Goal: Task Accomplishment & Management: Use online tool/utility

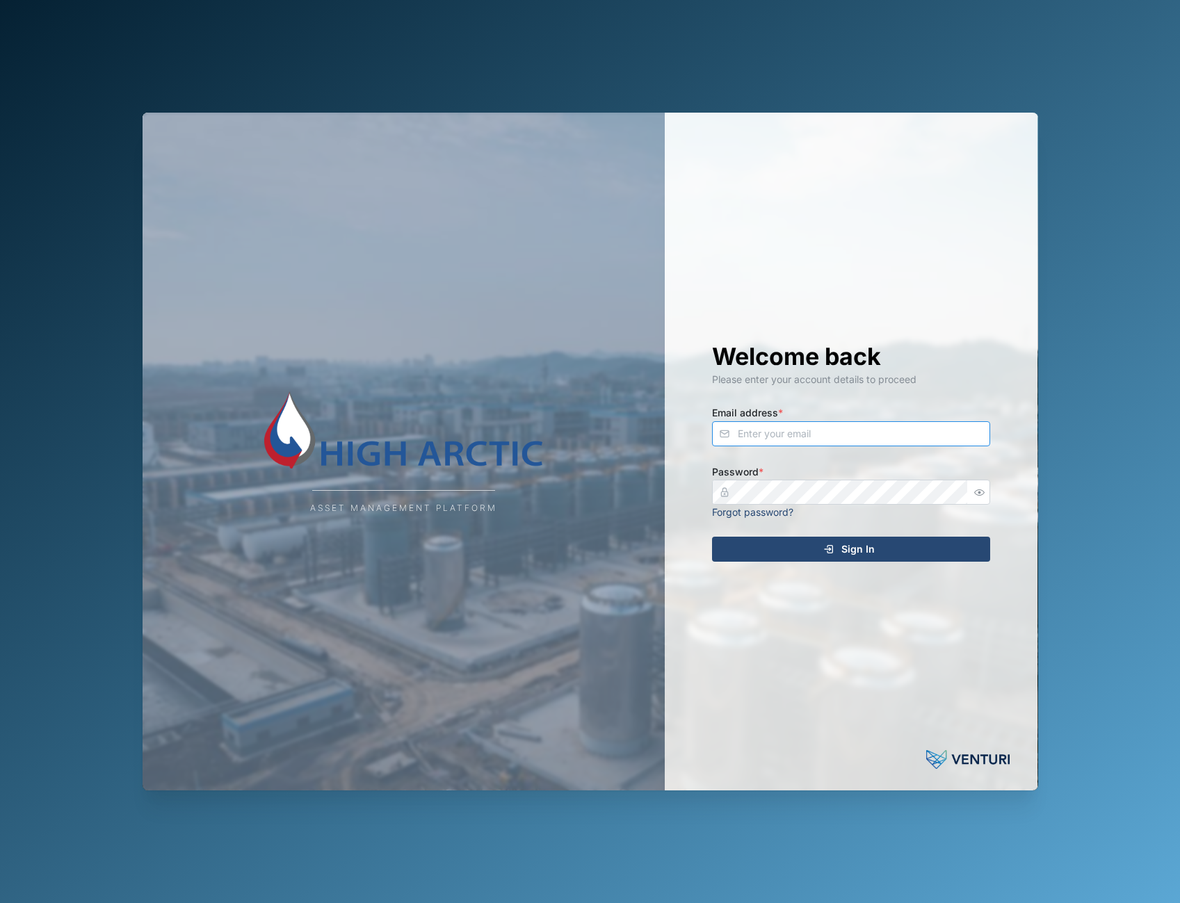
type input "[PERSON_NAME][EMAIL_ADDRESS][DOMAIN_NAME]"
click at [879, 554] on div "Sign In" at bounding box center [849, 550] width 256 height 24
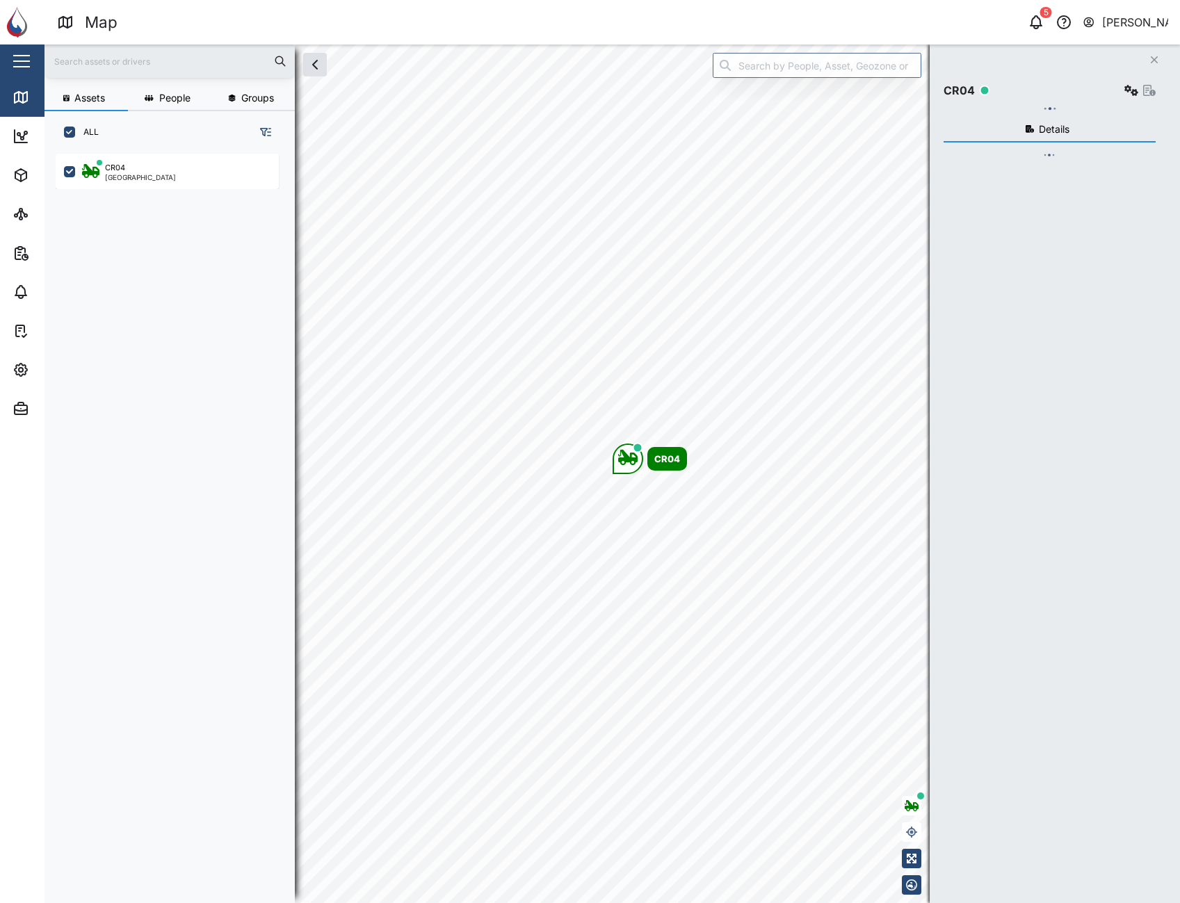
scroll to position [733, 218]
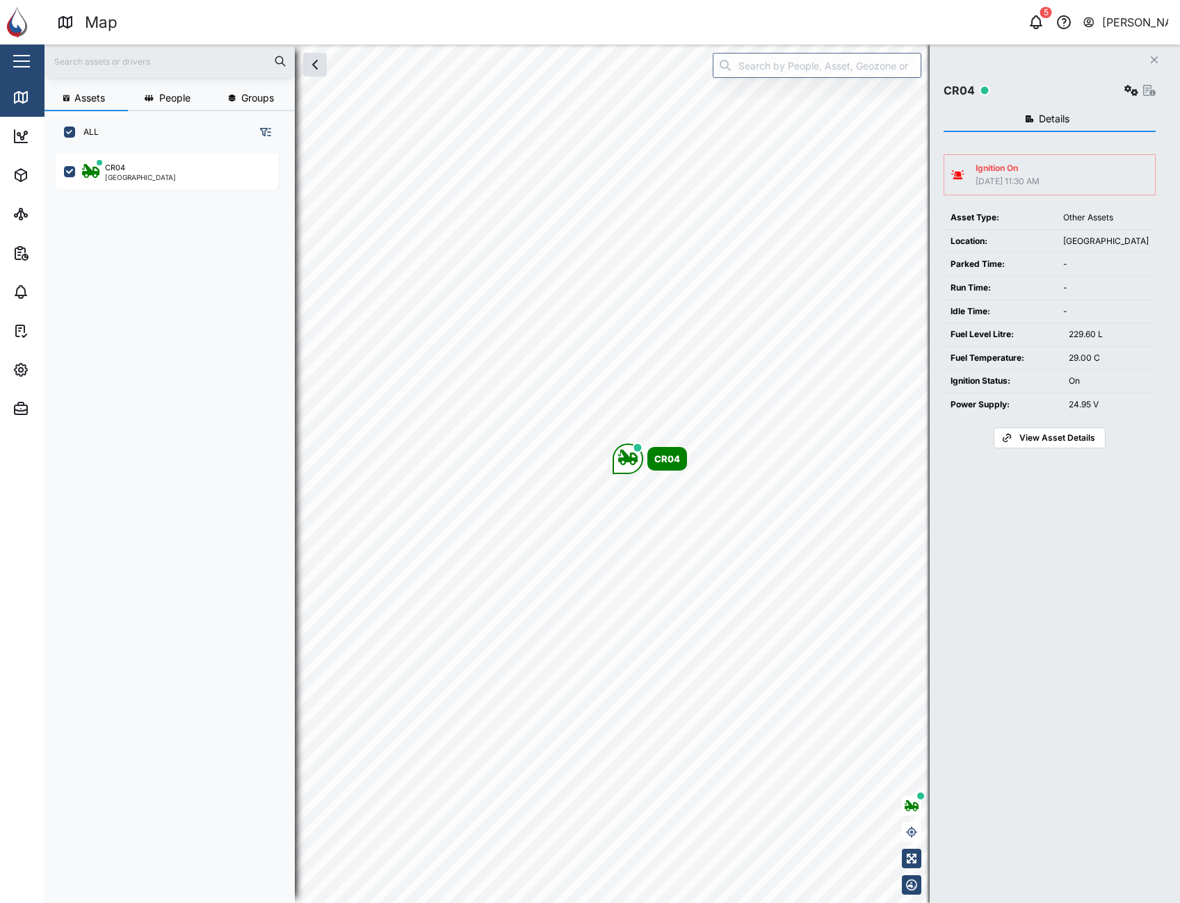
click at [1155, 59] on icon "Close" at bounding box center [1154, 59] width 8 height 11
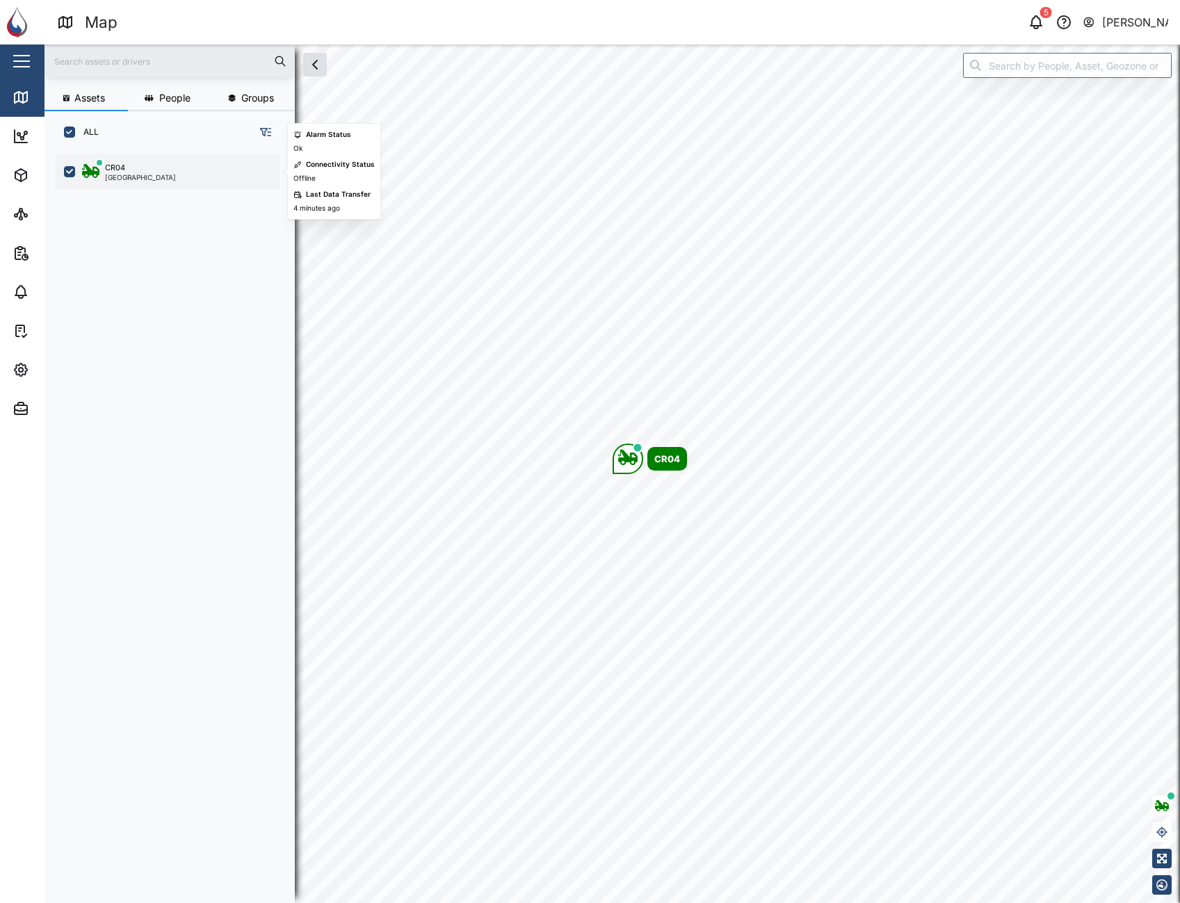
click at [176, 178] on div "CR04 [GEOGRAPHIC_DATA]" at bounding box center [176, 171] width 188 height 19
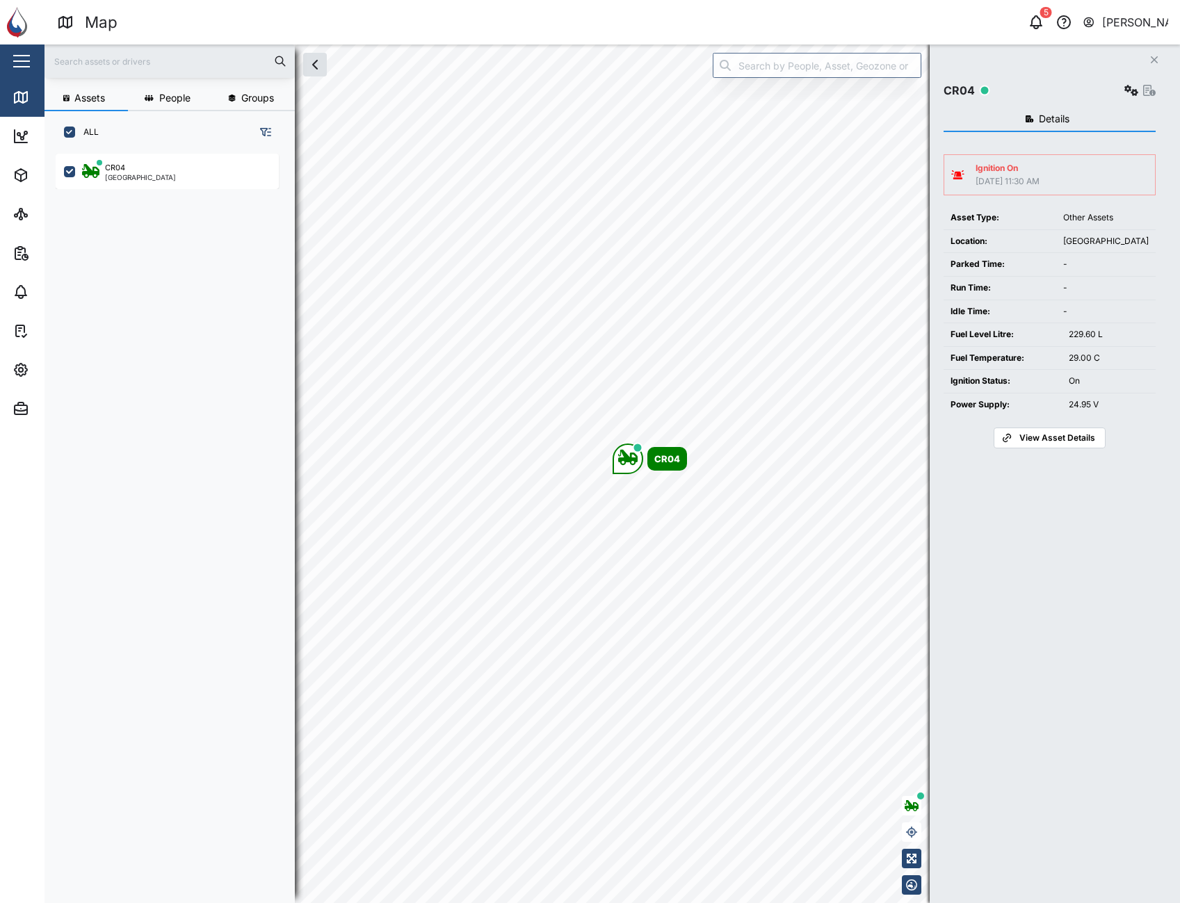
click at [1038, 431] on span "View Asset Details" at bounding box center [1058, 437] width 76 height 19
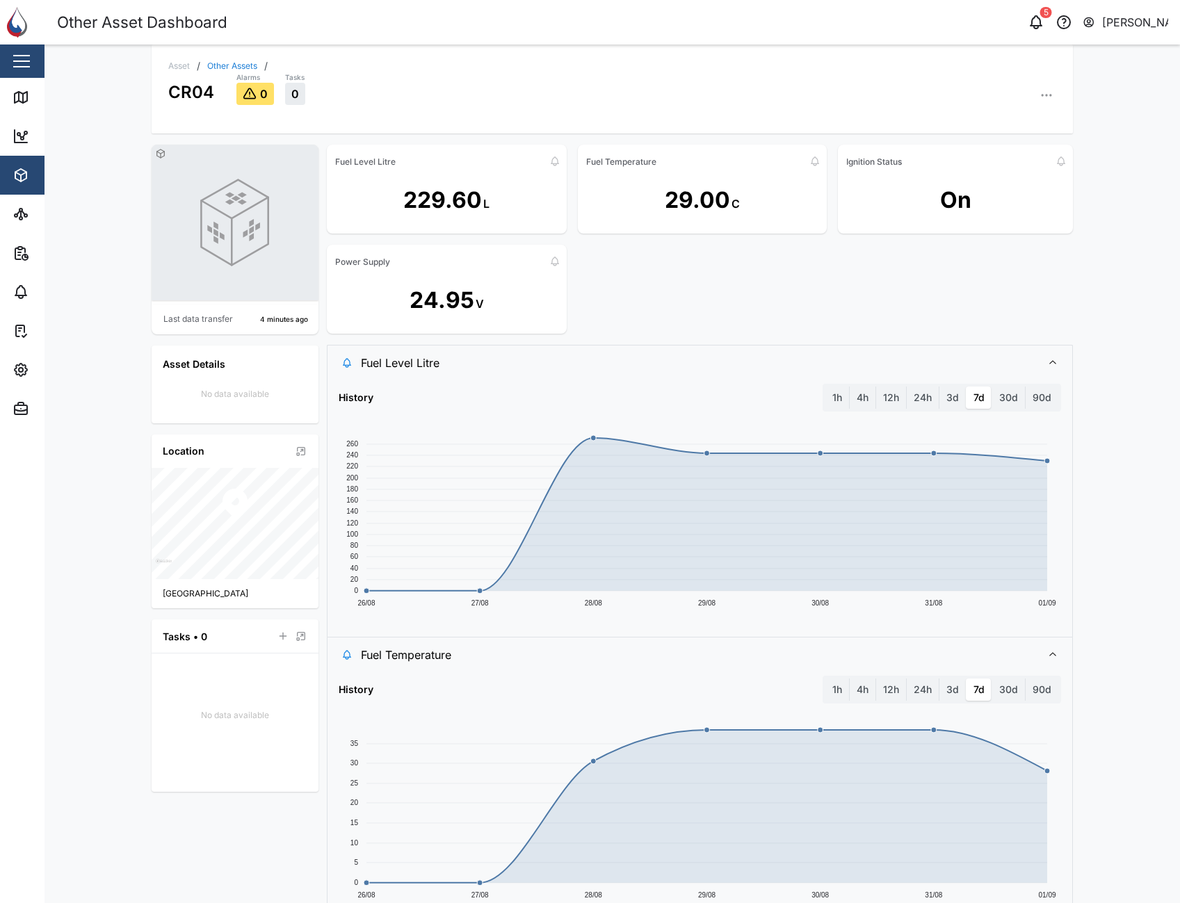
click at [1040, 100] on icon "button" at bounding box center [1047, 95] width 14 height 14
click at [1023, 172] on div "Event Logs" at bounding box center [993, 170] width 103 height 13
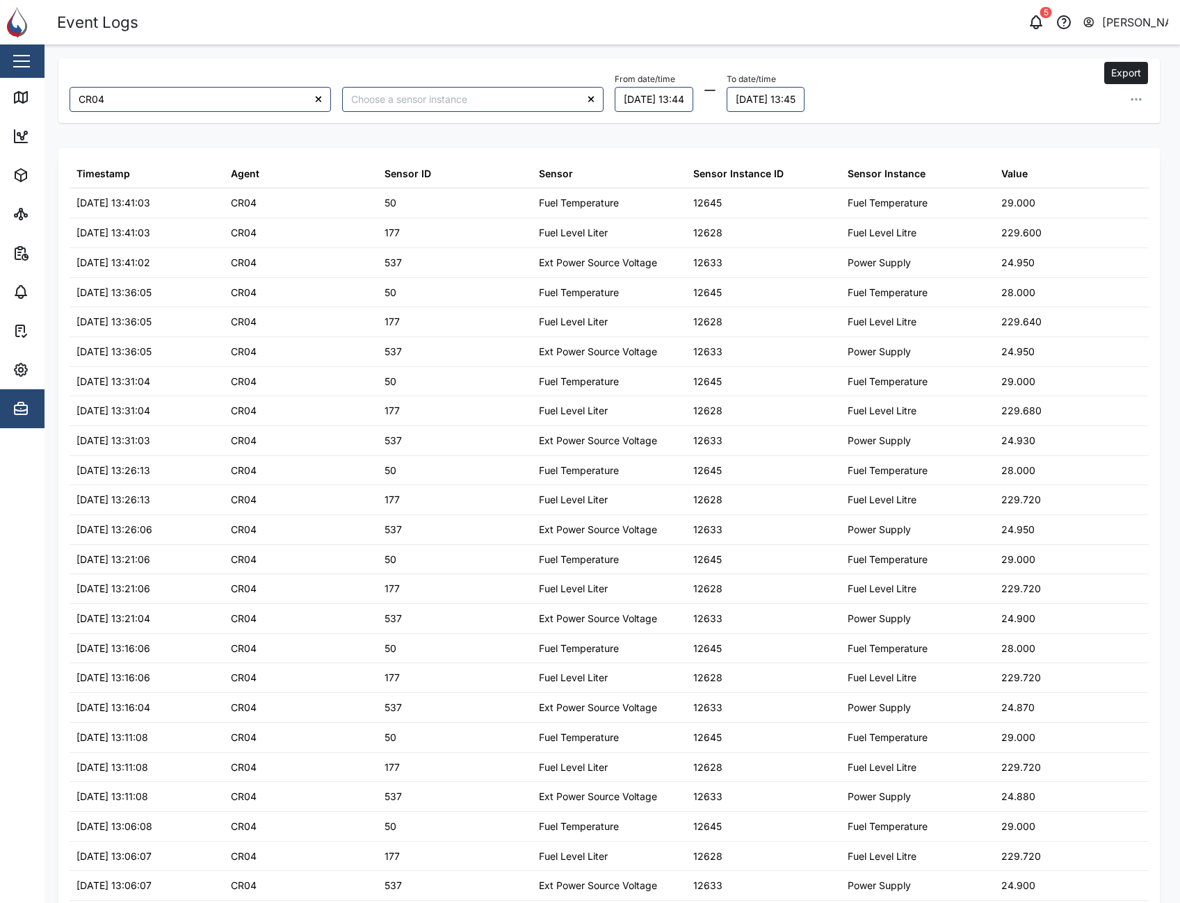
click at [1130, 95] on icon "button" at bounding box center [1137, 100] width 14 height 14
click at [1045, 187] on span "Export all as CSV" at bounding box center [1024, 194] width 82 height 24
drag, startPoint x: 892, startPoint y: 95, endPoint x: 844, endPoint y: 104, distance: 48.0
click at [892, 95] on div "From date/time [DATE] 13:44 To date/time [DATE] 13:45 Export data Export curren…" at bounding box center [882, 91] width 534 height 42
click at [684, 99] on button "[DATE] 13:44" at bounding box center [654, 99] width 79 height 25
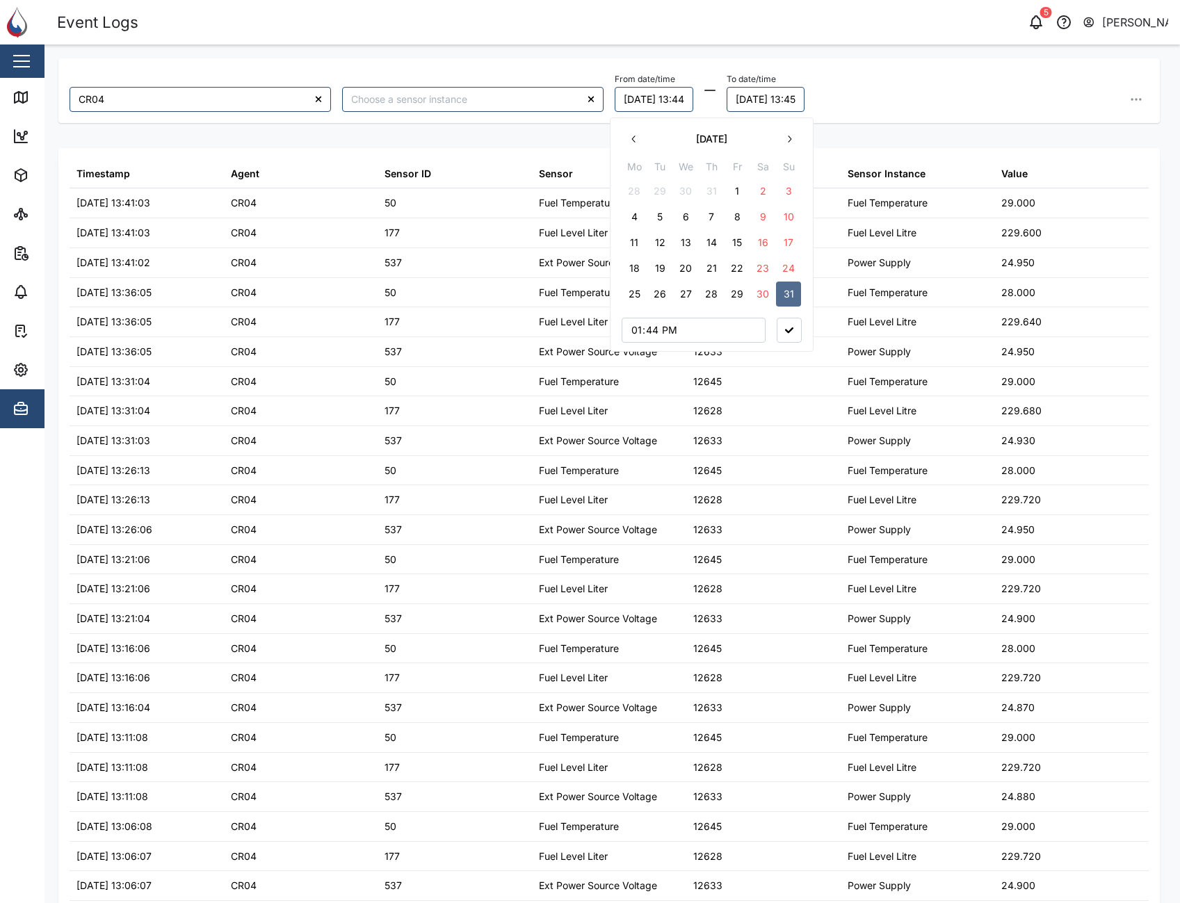
click at [644, 296] on button "25" at bounding box center [634, 294] width 25 height 25
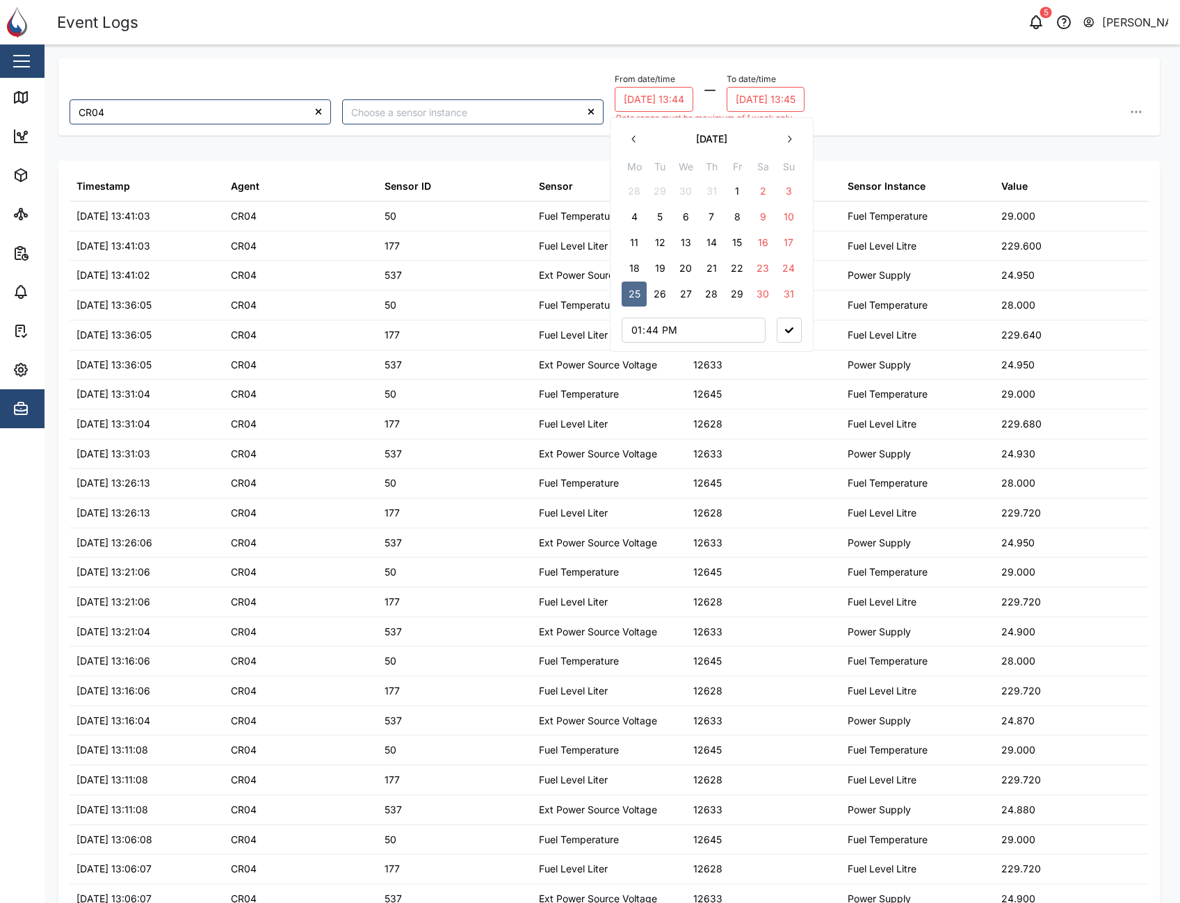
click at [738, 293] on button "29" at bounding box center [737, 294] width 25 height 25
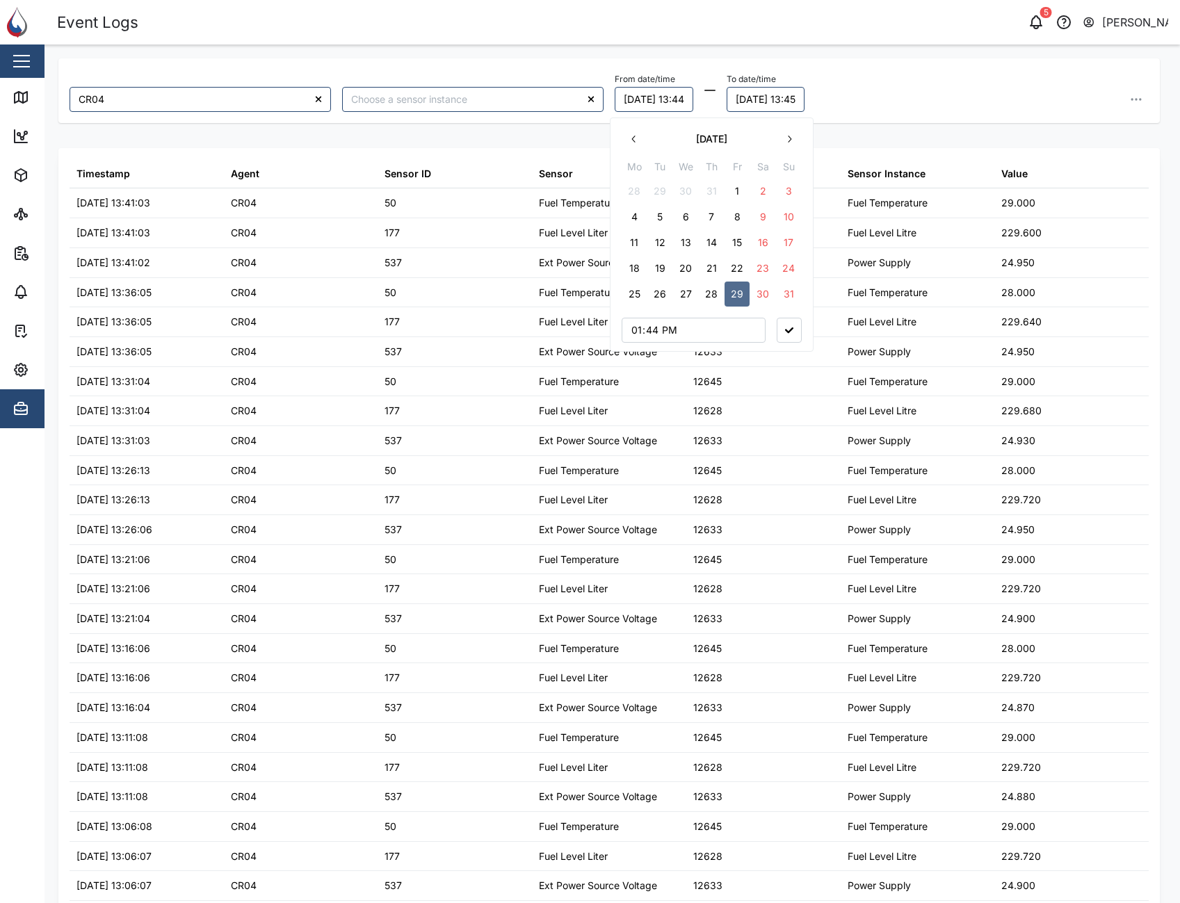
click at [639, 294] on button "25" at bounding box center [634, 294] width 25 height 25
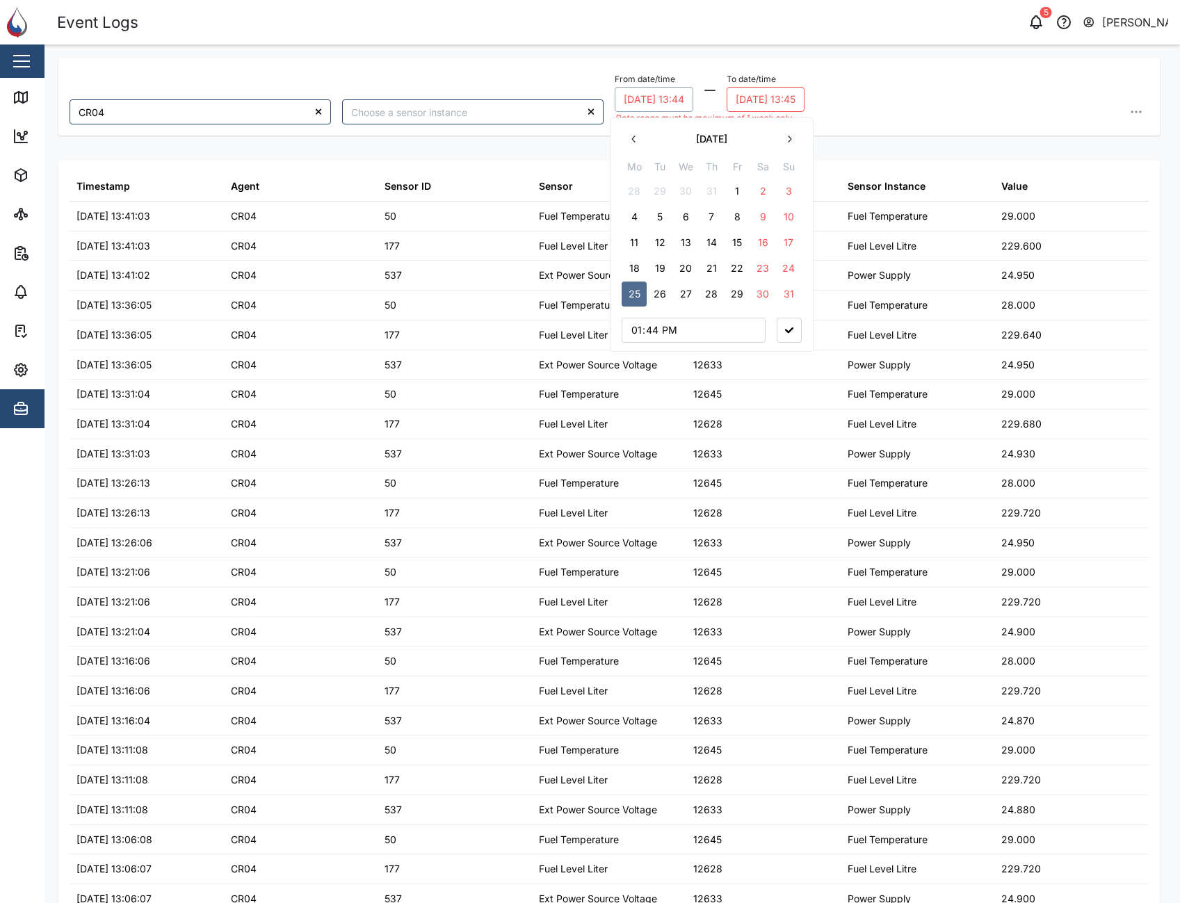
click at [773, 99] on button "[DATE] 13:45" at bounding box center [766, 99] width 78 height 25
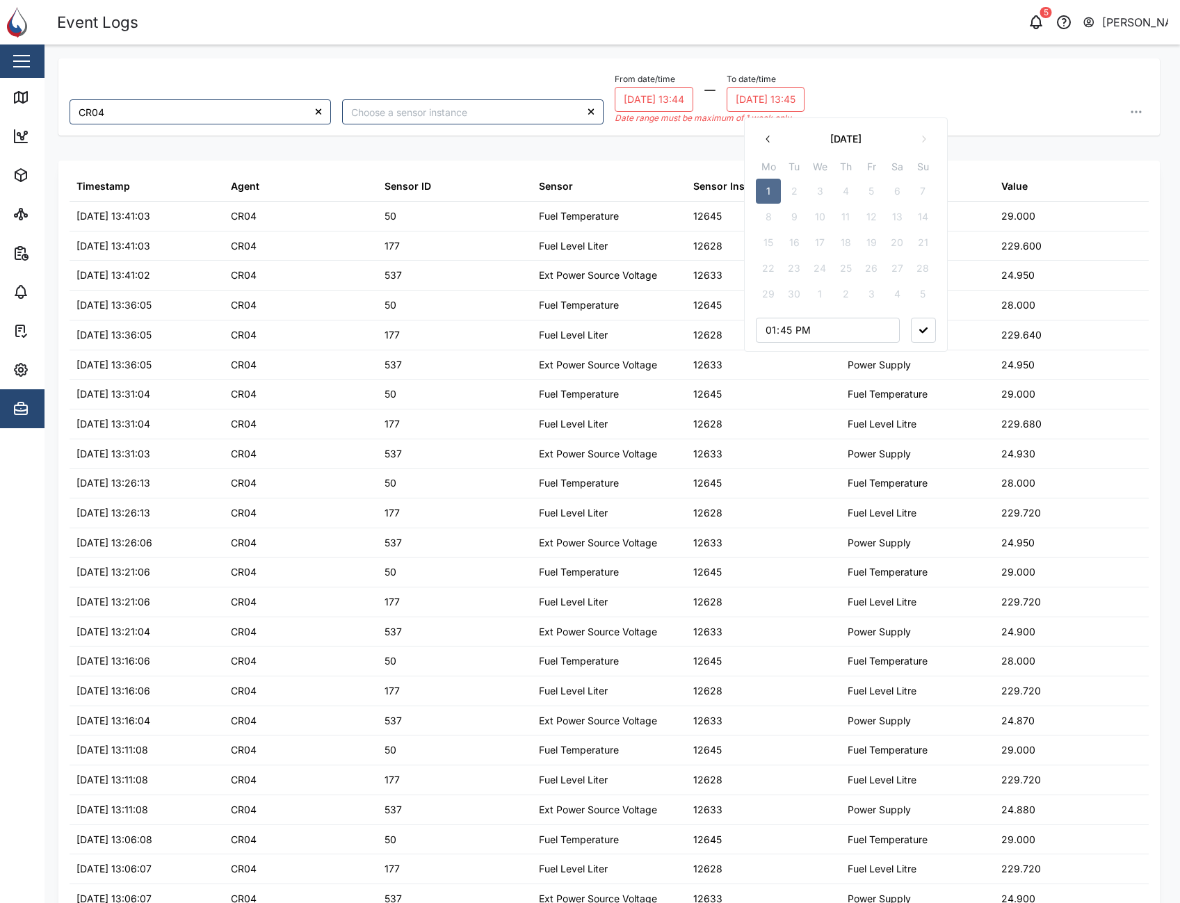
click at [770, 138] on icon "button" at bounding box center [768, 139] width 11 height 11
click at [874, 291] on button "29" at bounding box center [871, 294] width 25 height 25
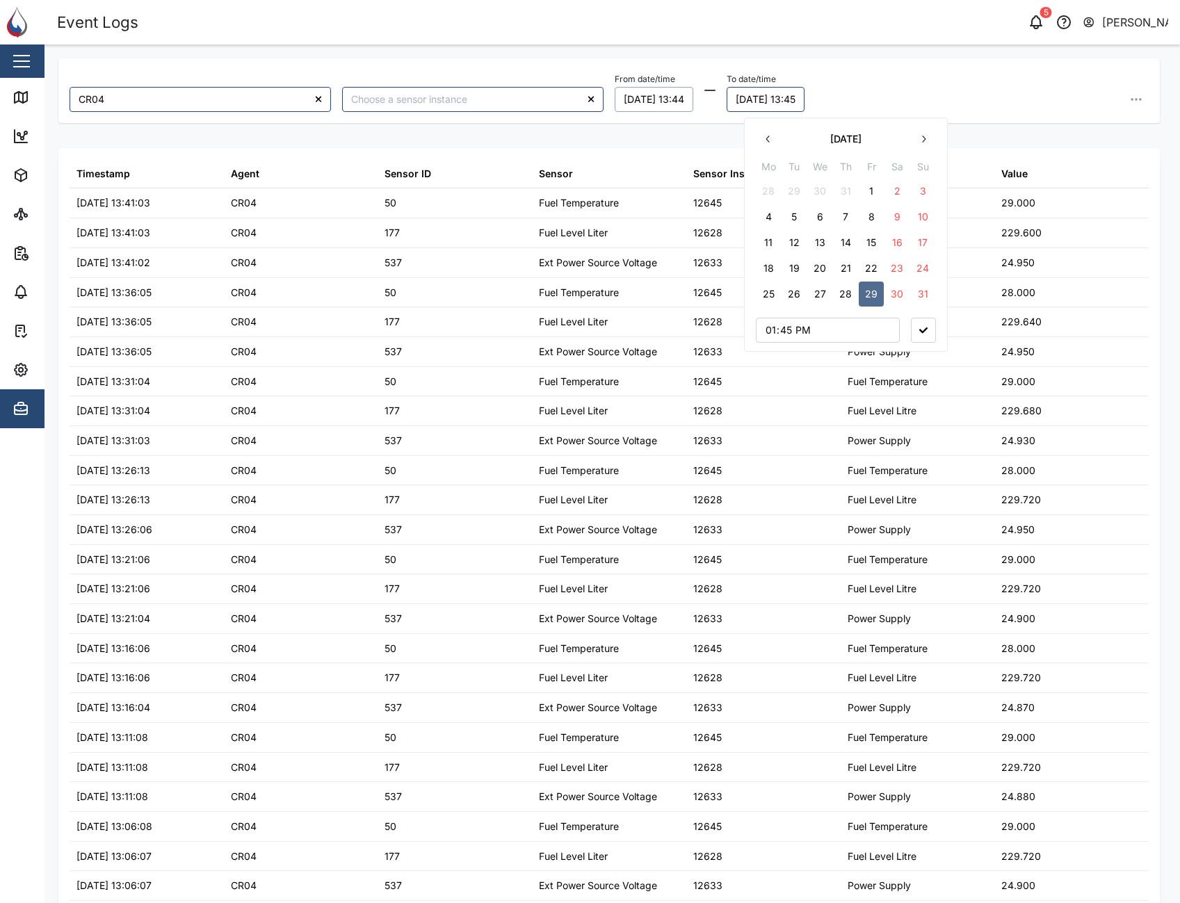
click at [930, 83] on div "From date/time [DATE] 13:44 To date/time [DATE] 13:45 [DATE] Mo Tu We Th Fr Sa …" at bounding box center [882, 91] width 534 height 42
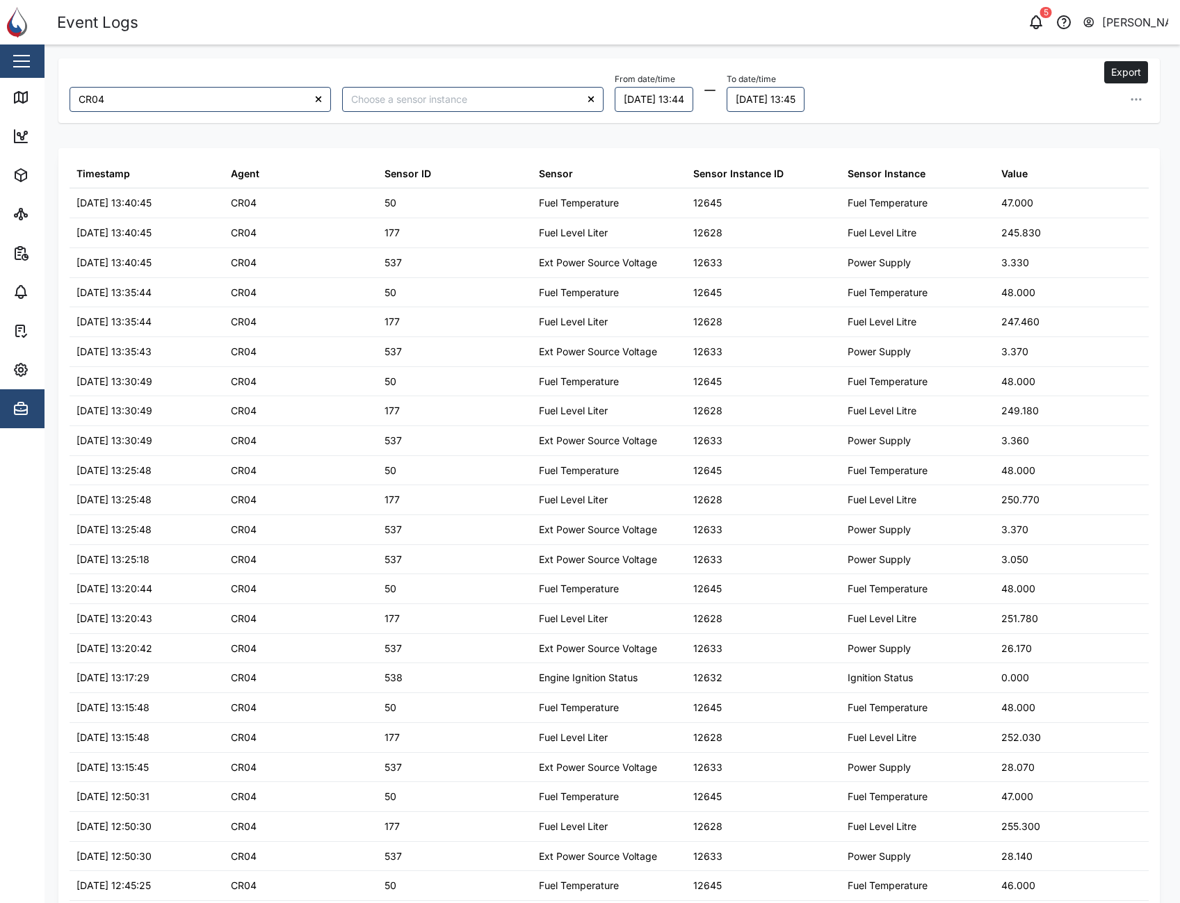
click at [1130, 99] on icon "button" at bounding box center [1137, 100] width 14 height 14
click at [1062, 202] on span "Export all as CSV" at bounding box center [1024, 194] width 82 height 24
click at [684, 11] on div "Event Logs 5 [PERSON_NAME]" at bounding box center [618, 22] width 1123 height 24
click at [1130, 97] on icon "button" at bounding box center [1137, 100] width 14 height 14
click at [919, 102] on div "From date/time [DATE] 13:44 To date/time [DATE] 13:45 Export data Export curren…" at bounding box center [882, 91] width 534 height 42
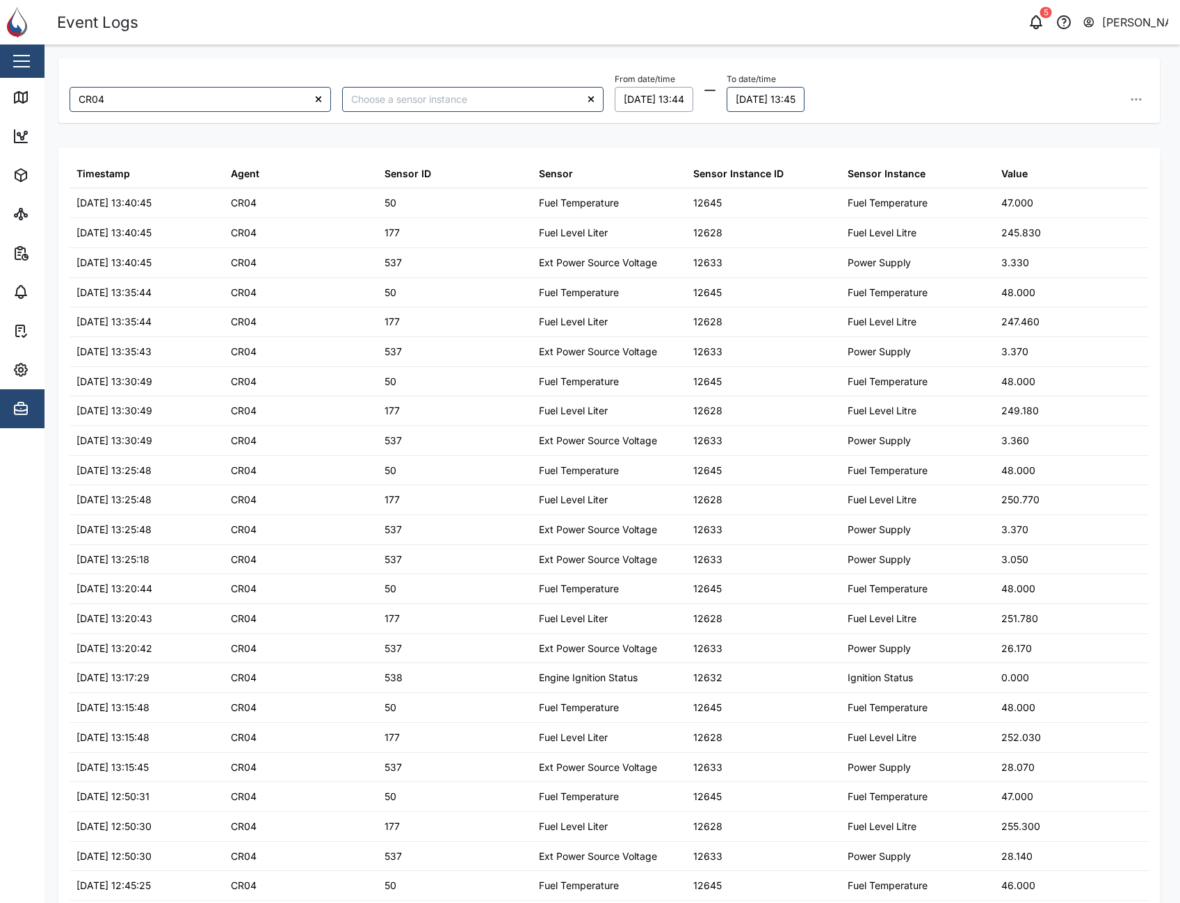
click at [667, 104] on button "[DATE] 13:44" at bounding box center [654, 99] width 79 height 25
click at [739, 272] on button "22" at bounding box center [737, 268] width 25 height 25
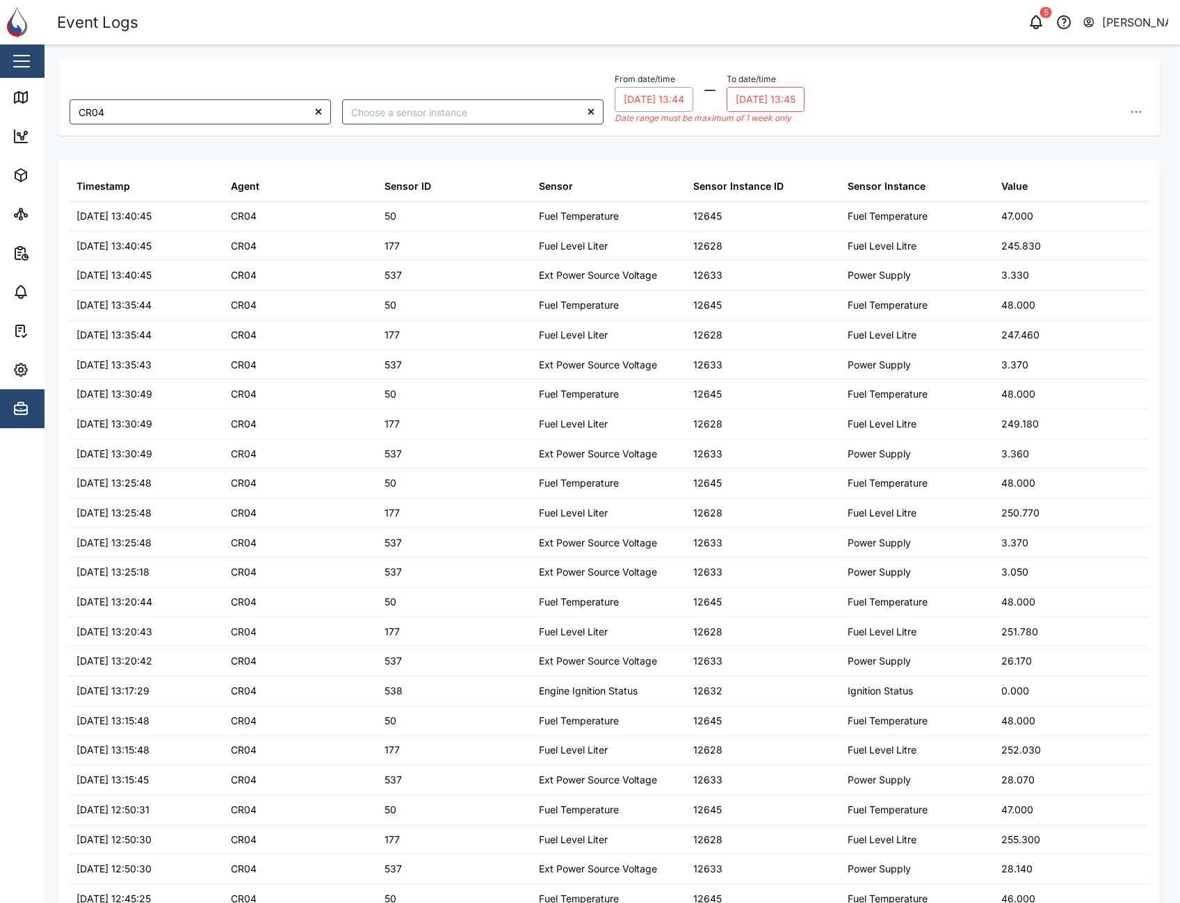
click at [778, 101] on button "[DATE] 13:45" at bounding box center [766, 99] width 78 height 25
click at [869, 294] on button "29" at bounding box center [871, 294] width 25 height 25
click at [851, 290] on button "28" at bounding box center [845, 294] width 25 height 25
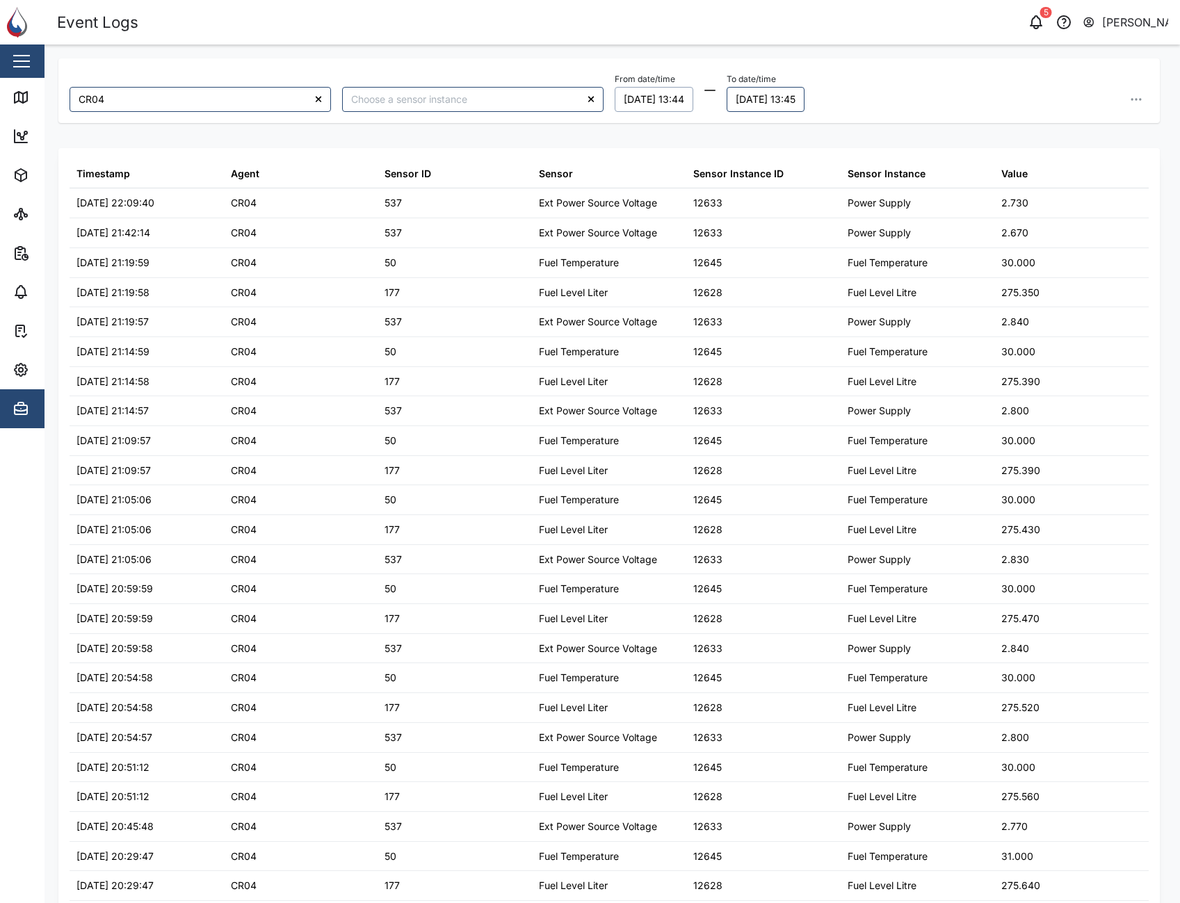
click at [941, 102] on div "From date/time [DATE] 13:44 To date/time [DATE] 13:45 [DATE] Mo Tu We Th Fr Sa …" at bounding box center [882, 91] width 534 height 42
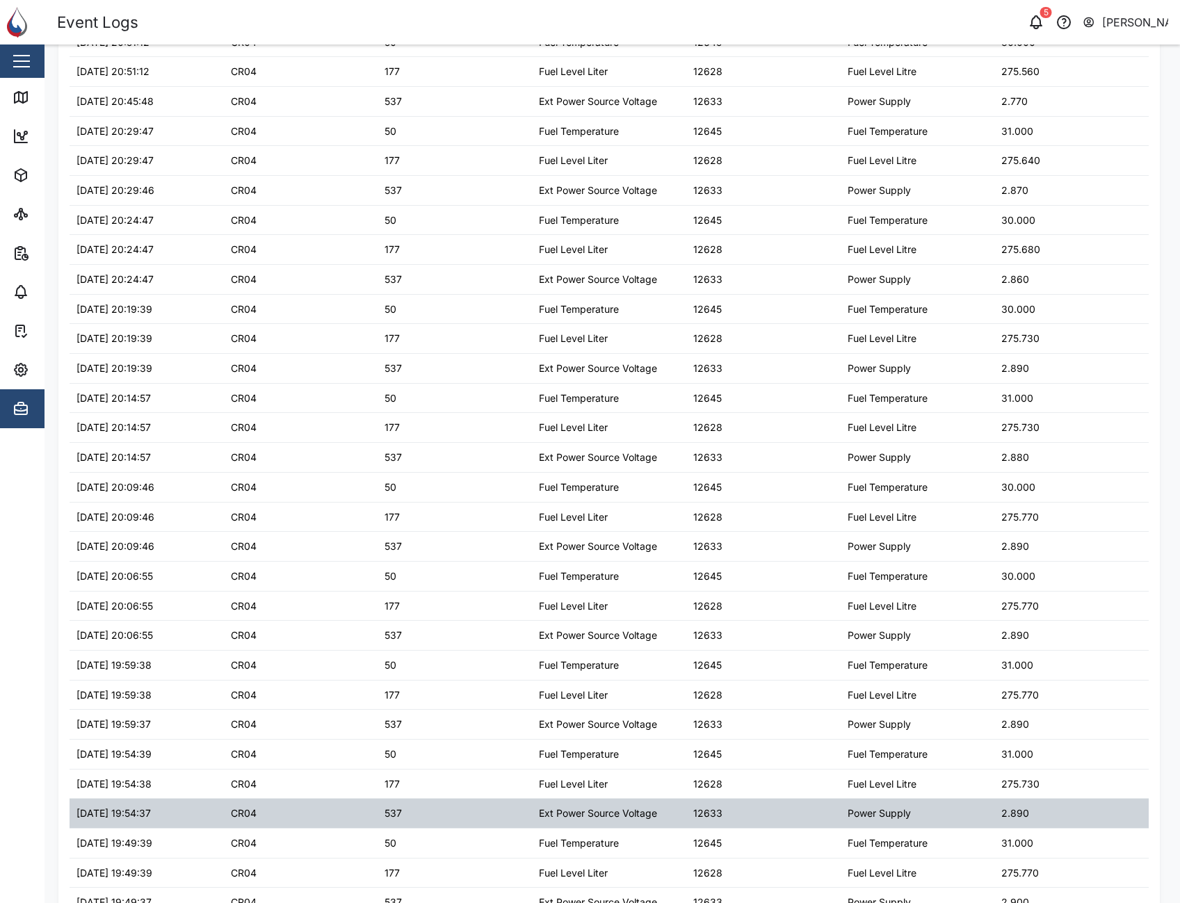
scroll to position [812, 0]
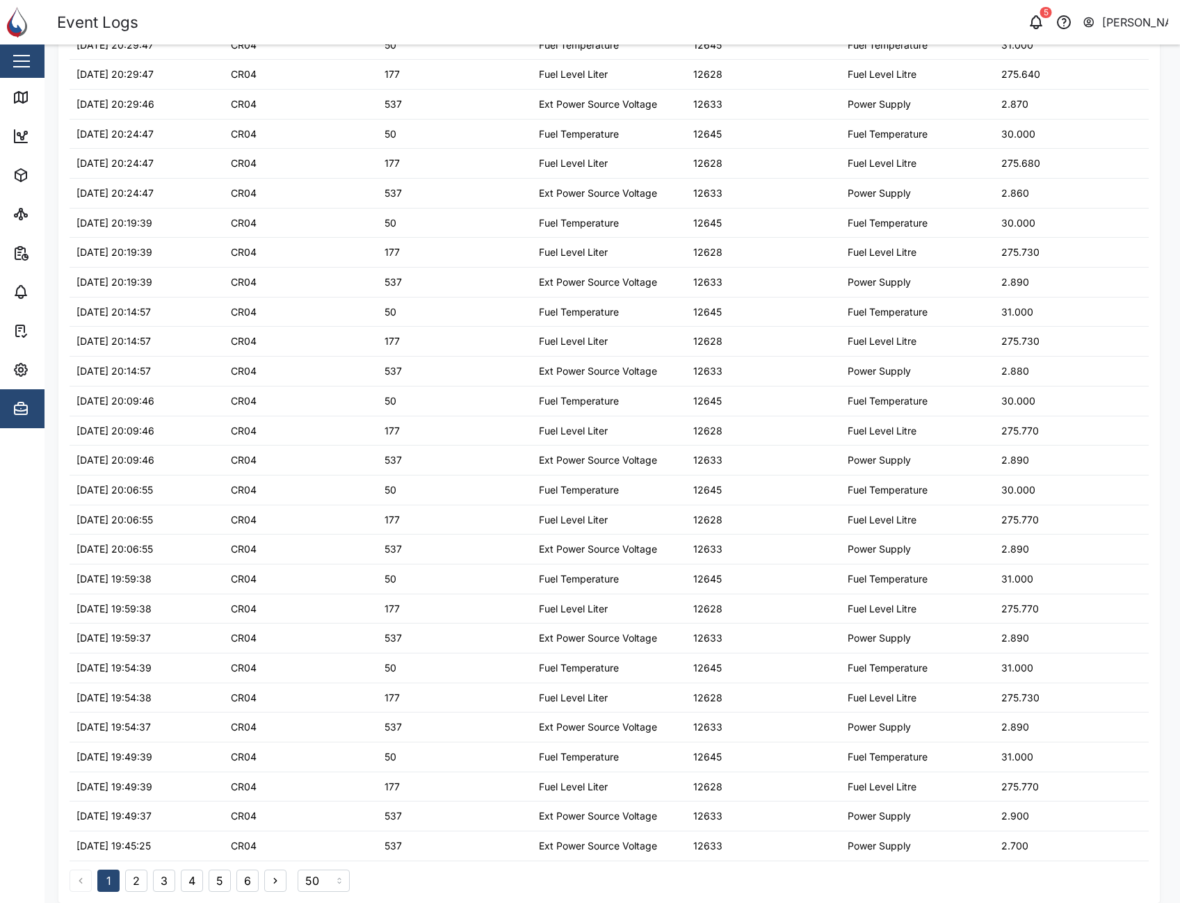
click at [246, 877] on button "6" at bounding box center [247, 881] width 22 height 22
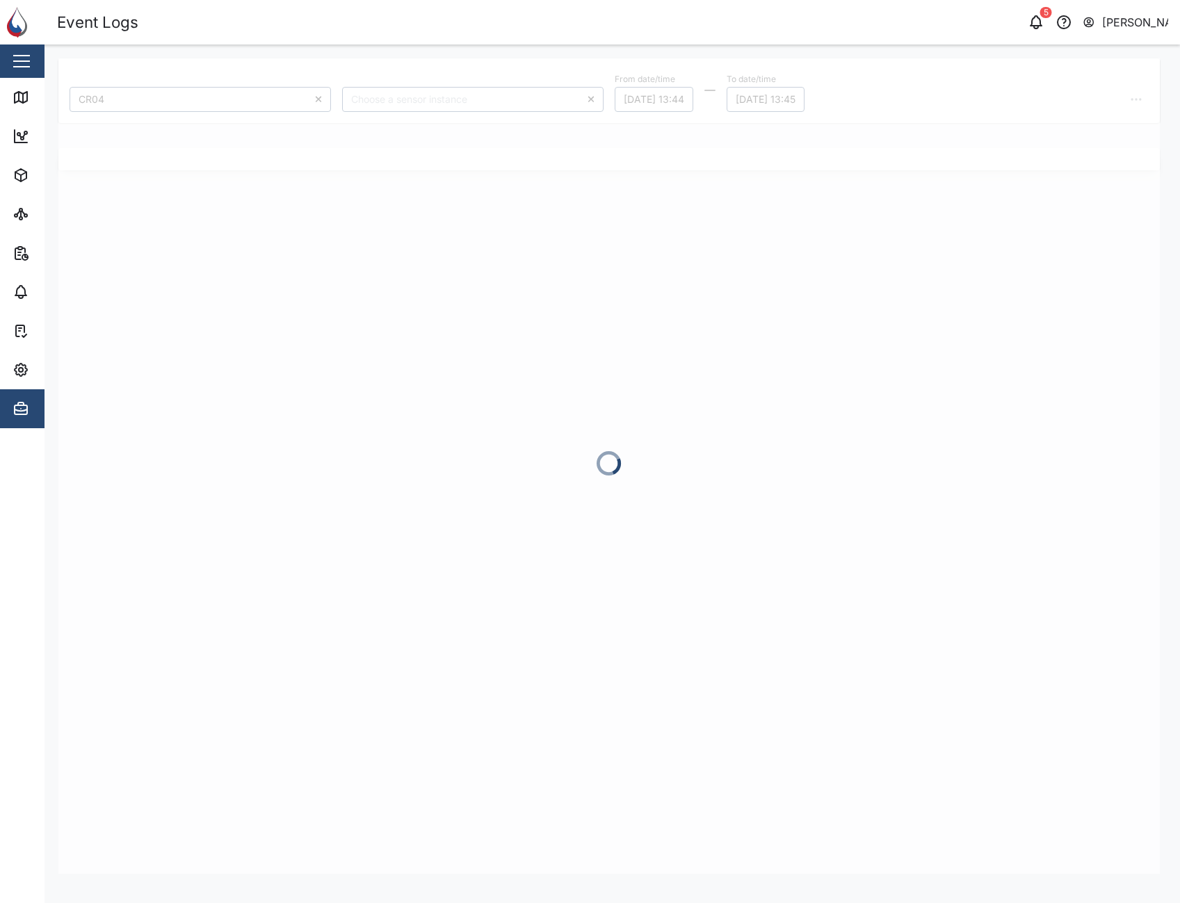
scroll to position [0, 0]
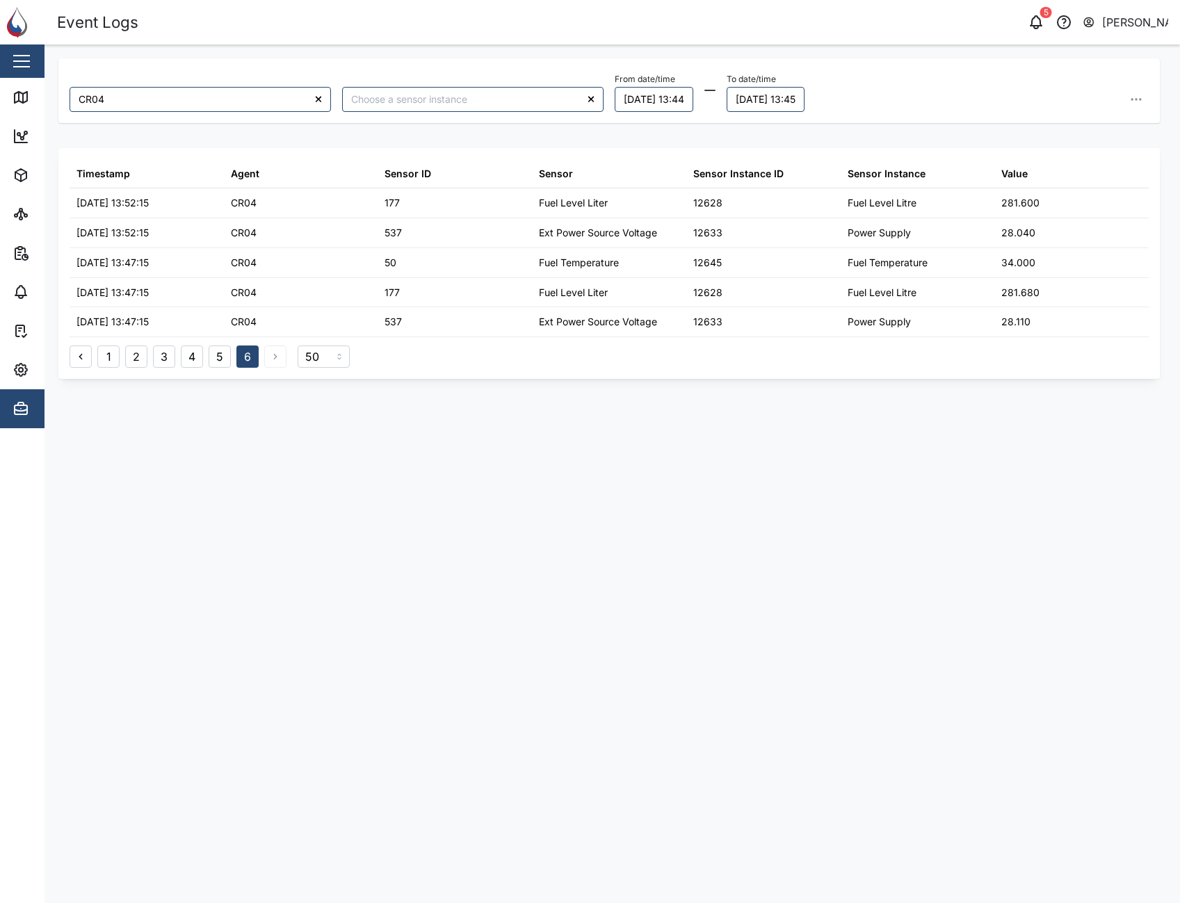
click at [214, 360] on button "5" at bounding box center [220, 357] width 22 height 22
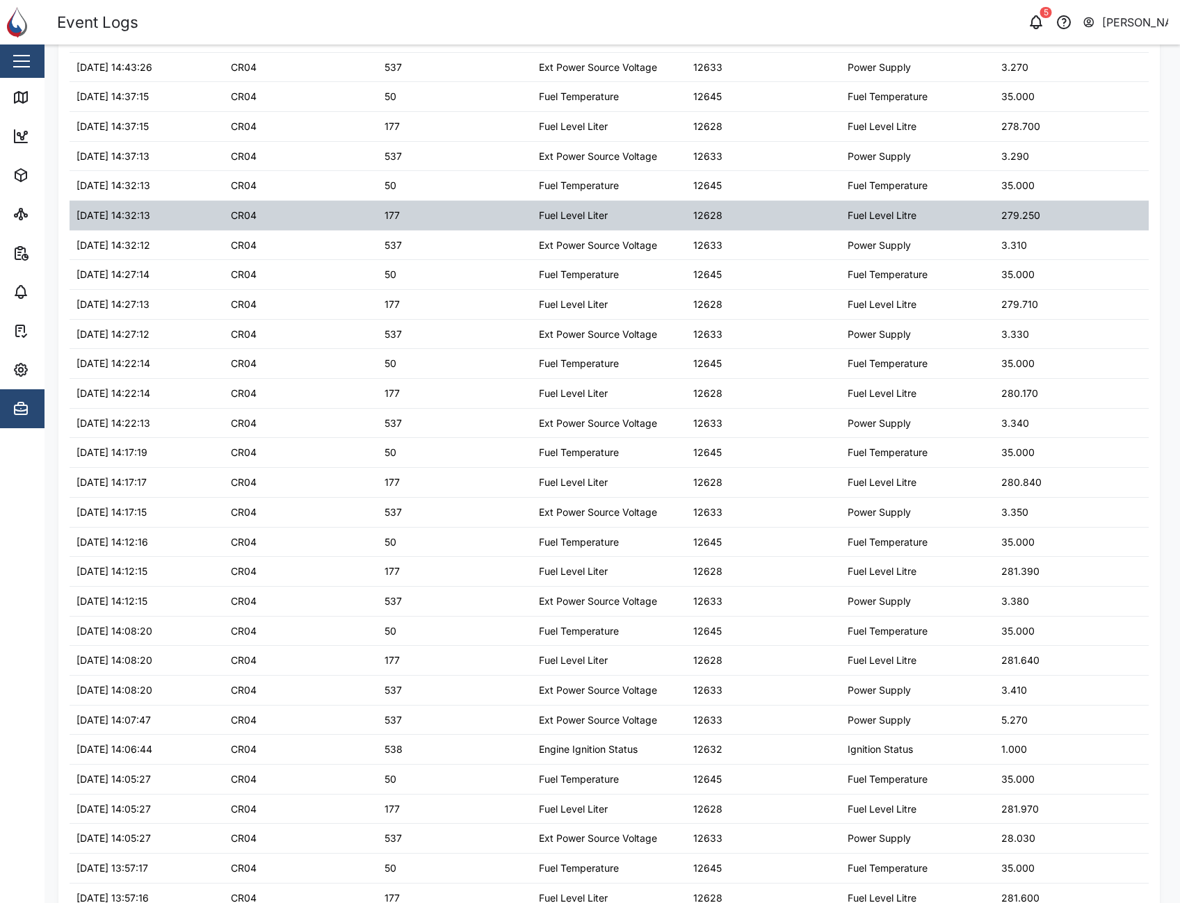
scroll to position [812, 0]
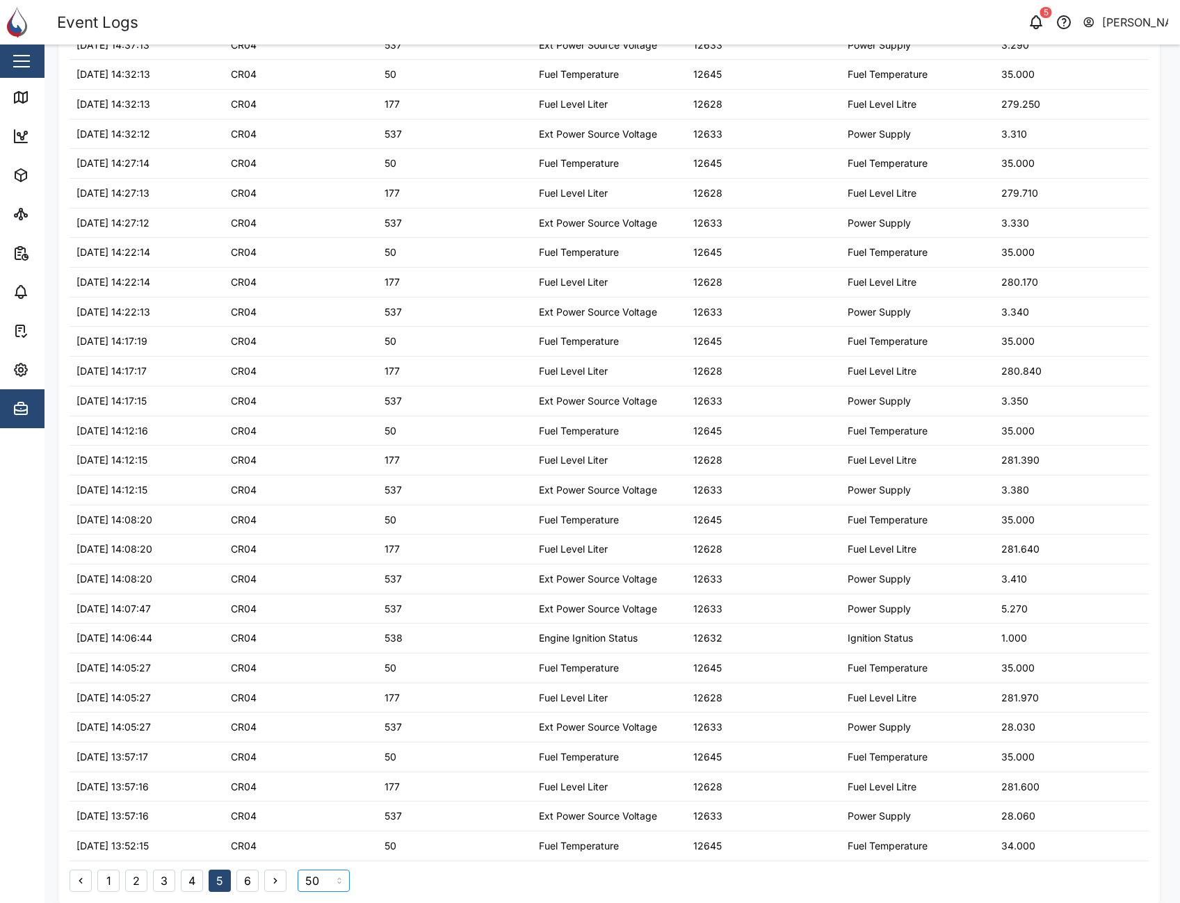
click at [334, 885] on input "50" at bounding box center [324, 881] width 52 height 22
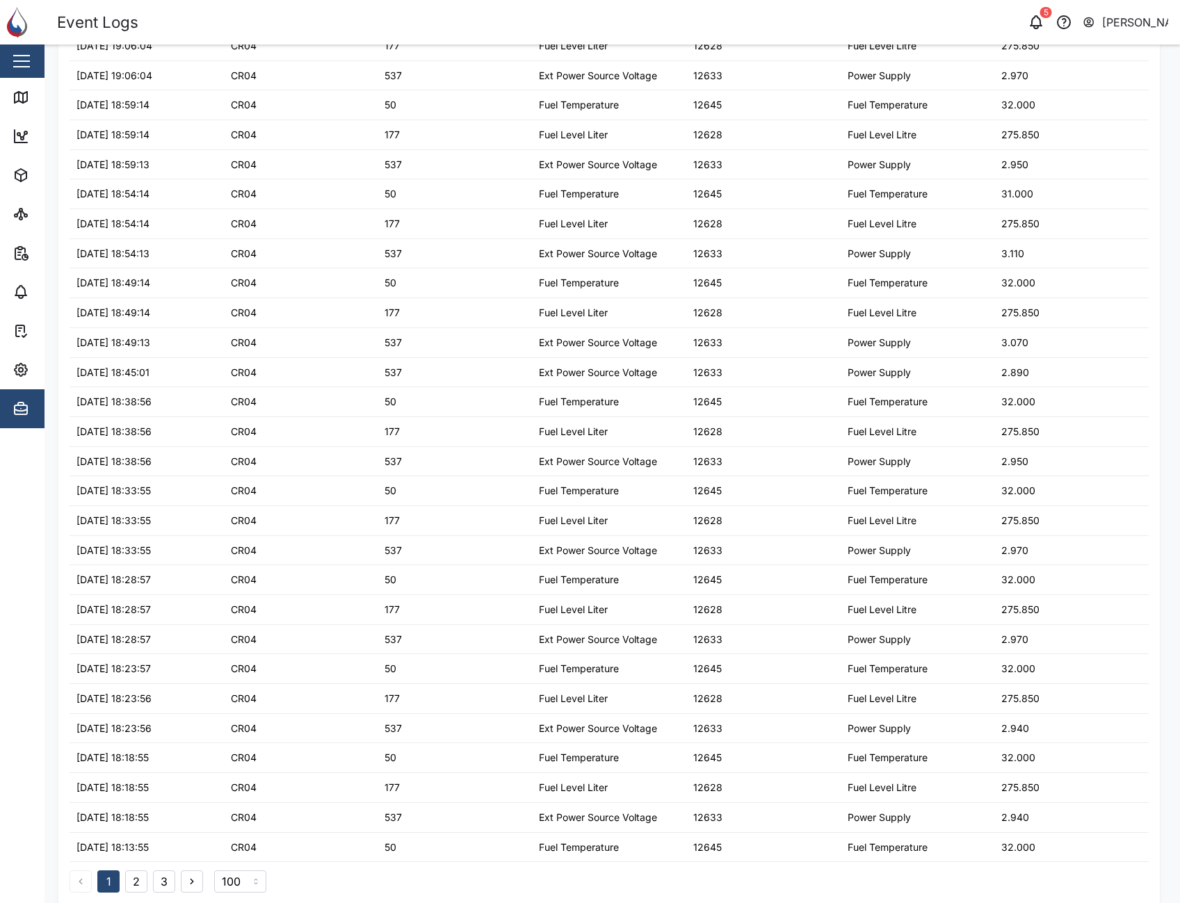
scroll to position [2296, 0]
click at [237, 878] on input "100" at bounding box center [240, 881] width 52 height 22
click at [252, 882] on input "100" at bounding box center [240, 881] width 52 height 22
click at [250, 883] on input "100" at bounding box center [240, 881] width 52 height 22
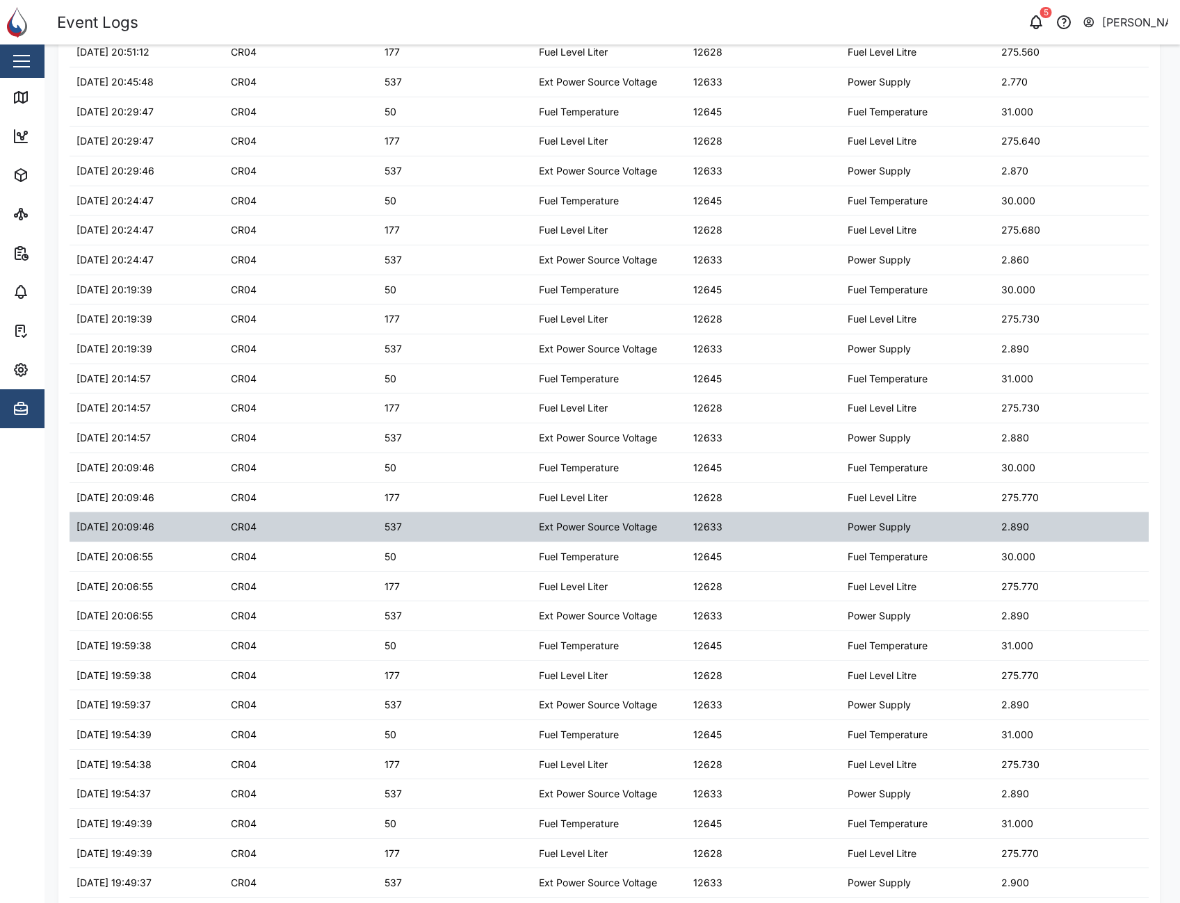
scroll to position [812, 0]
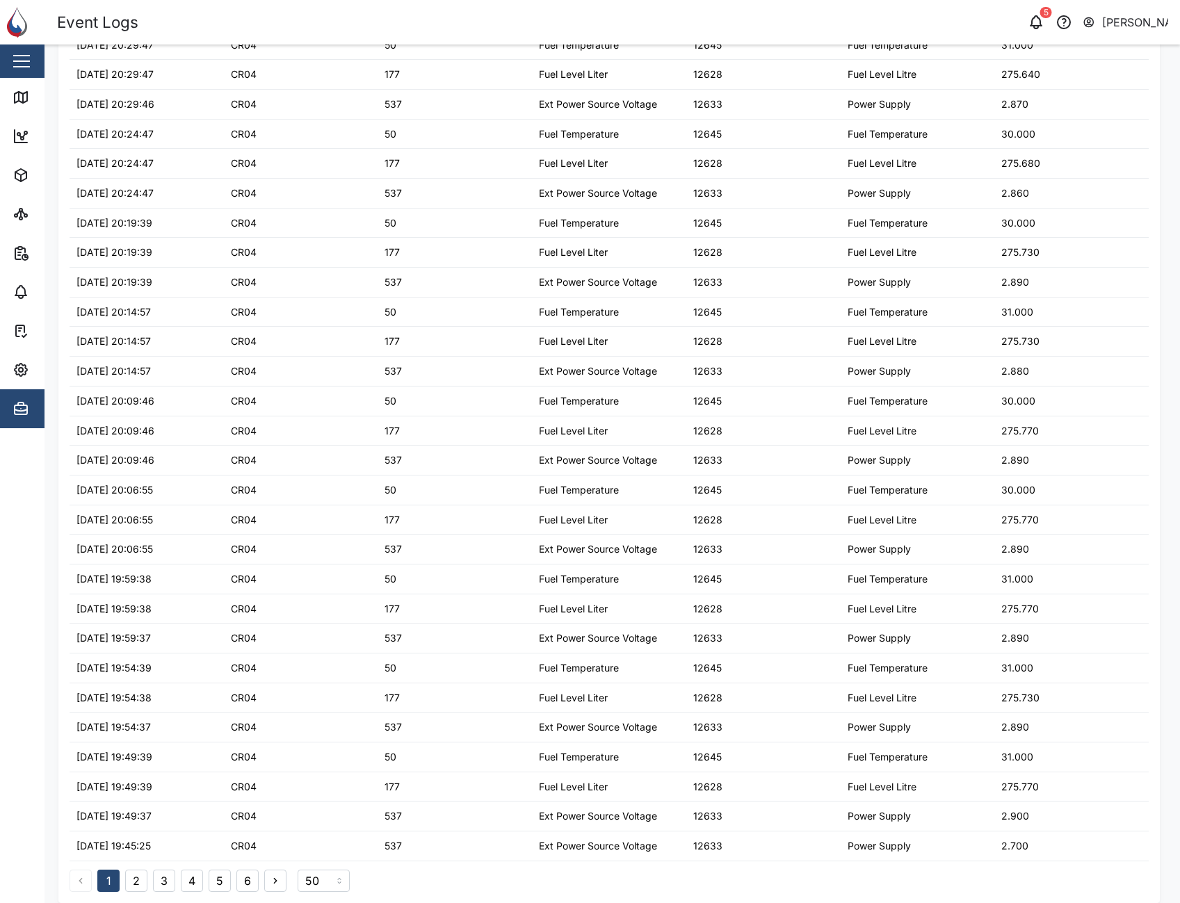
click at [254, 884] on button "6" at bounding box center [247, 881] width 22 height 22
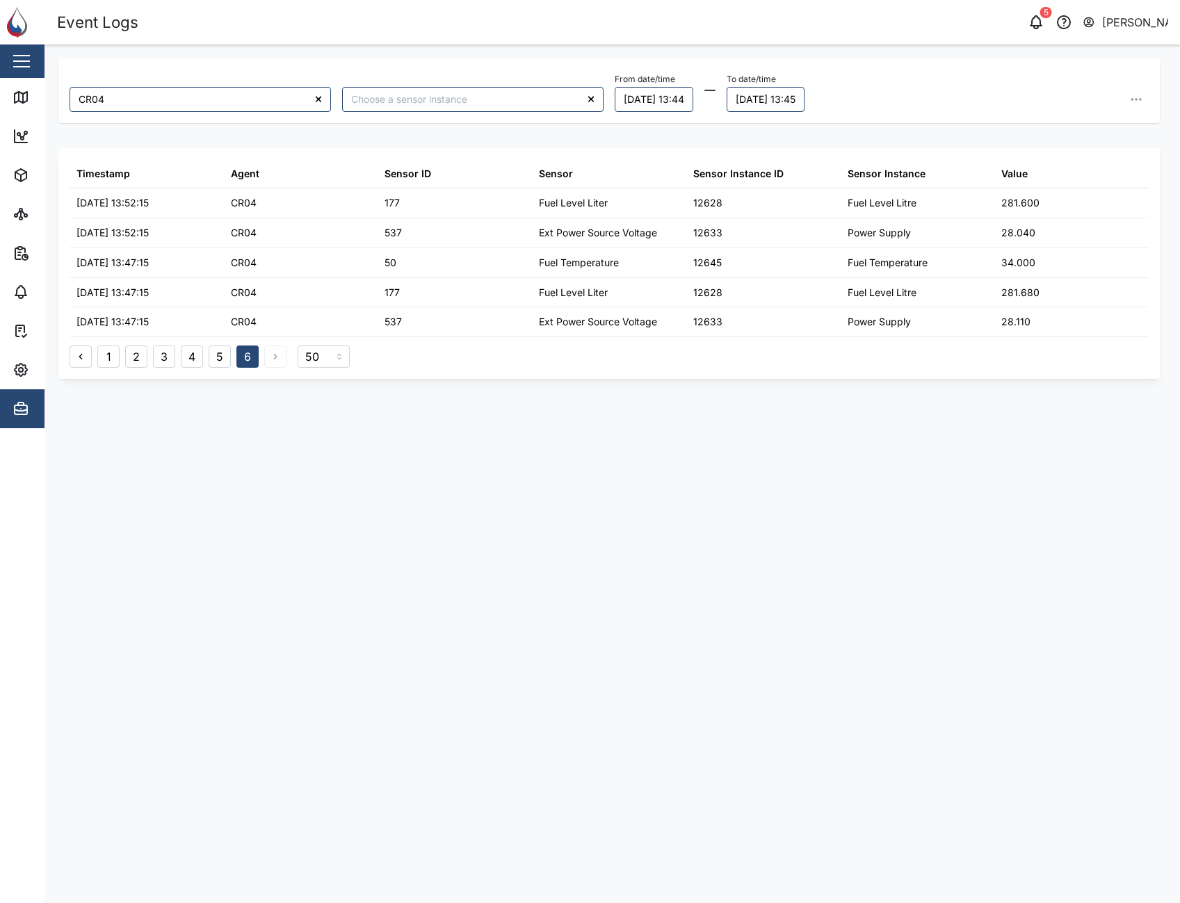
click at [209, 353] on button "5" at bounding box center [220, 357] width 22 height 22
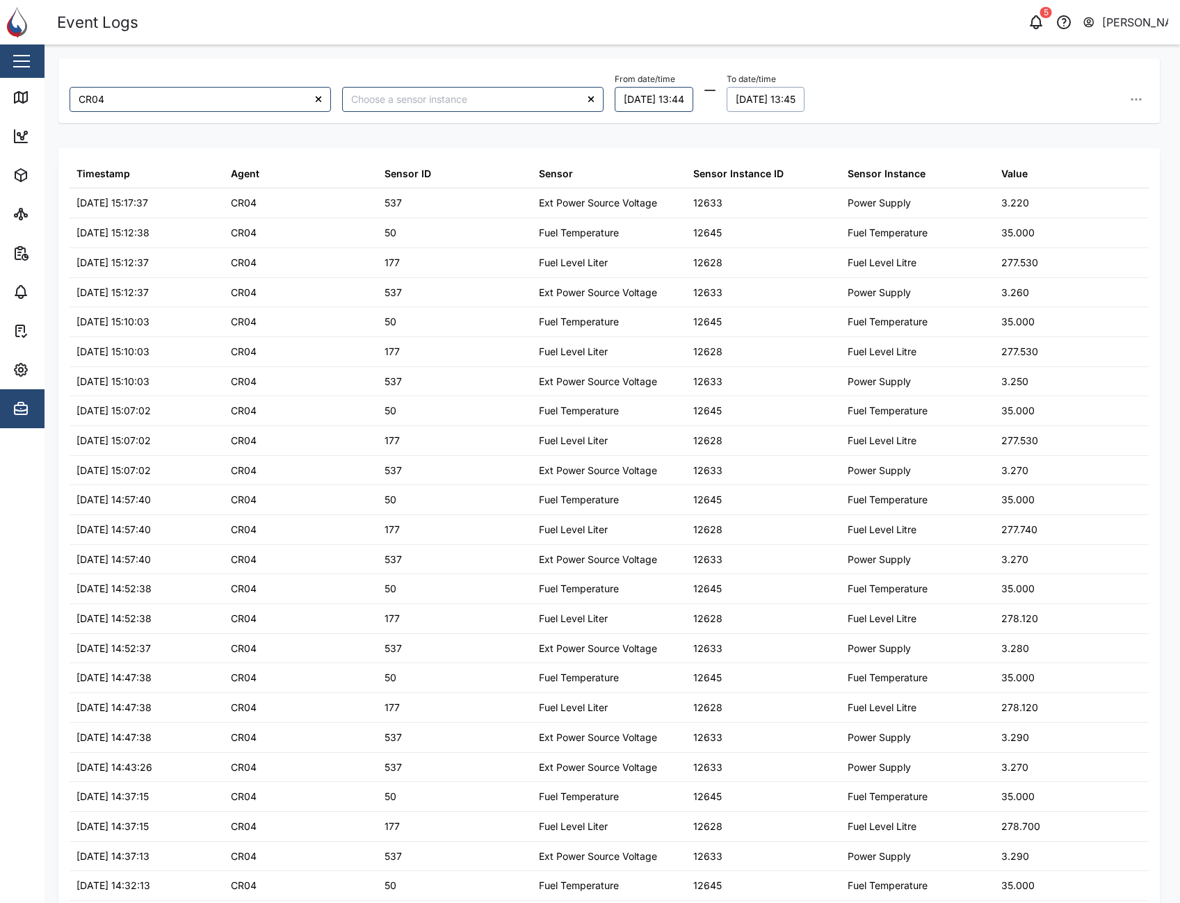
click at [805, 99] on button "[DATE] 13:45" at bounding box center [766, 99] width 78 height 25
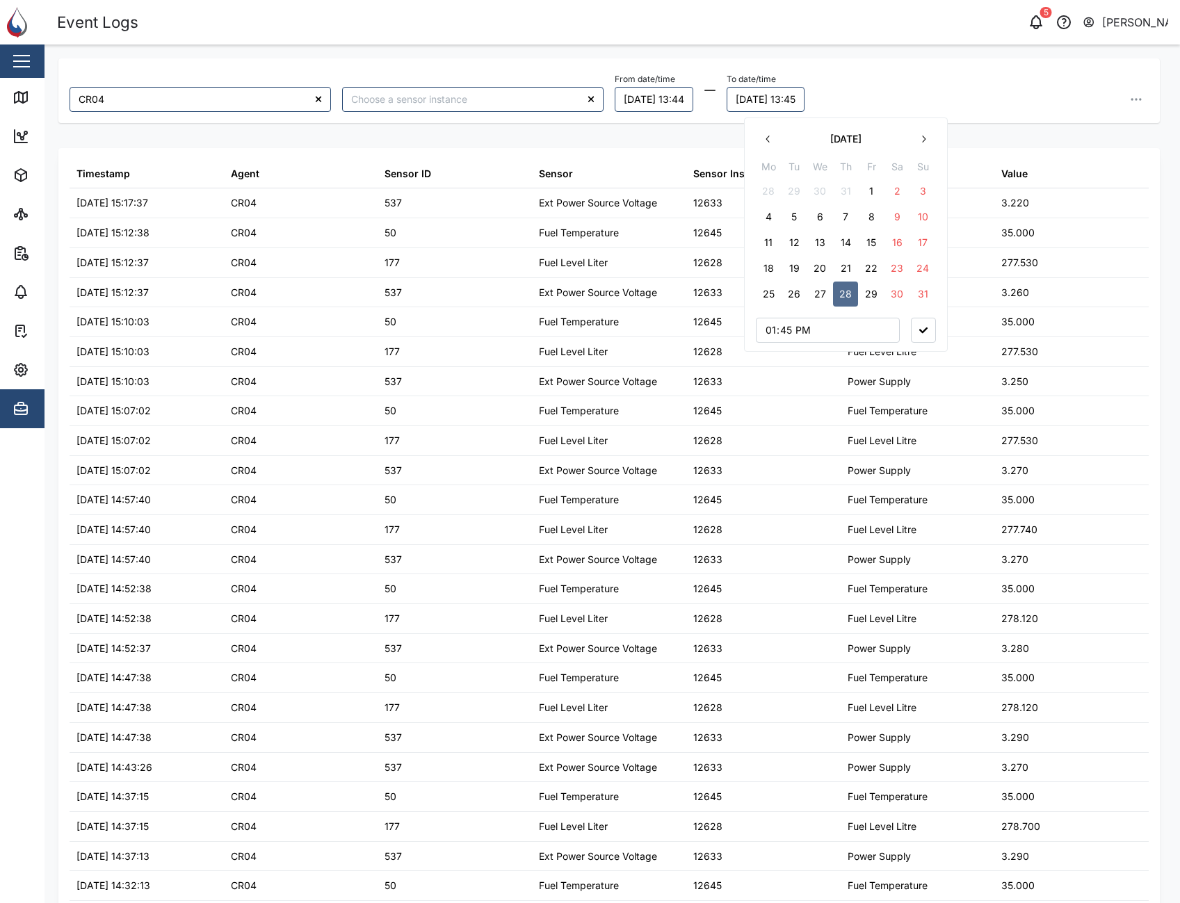
click at [869, 296] on button "29" at bounding box center [871, 294] width 25 height 25
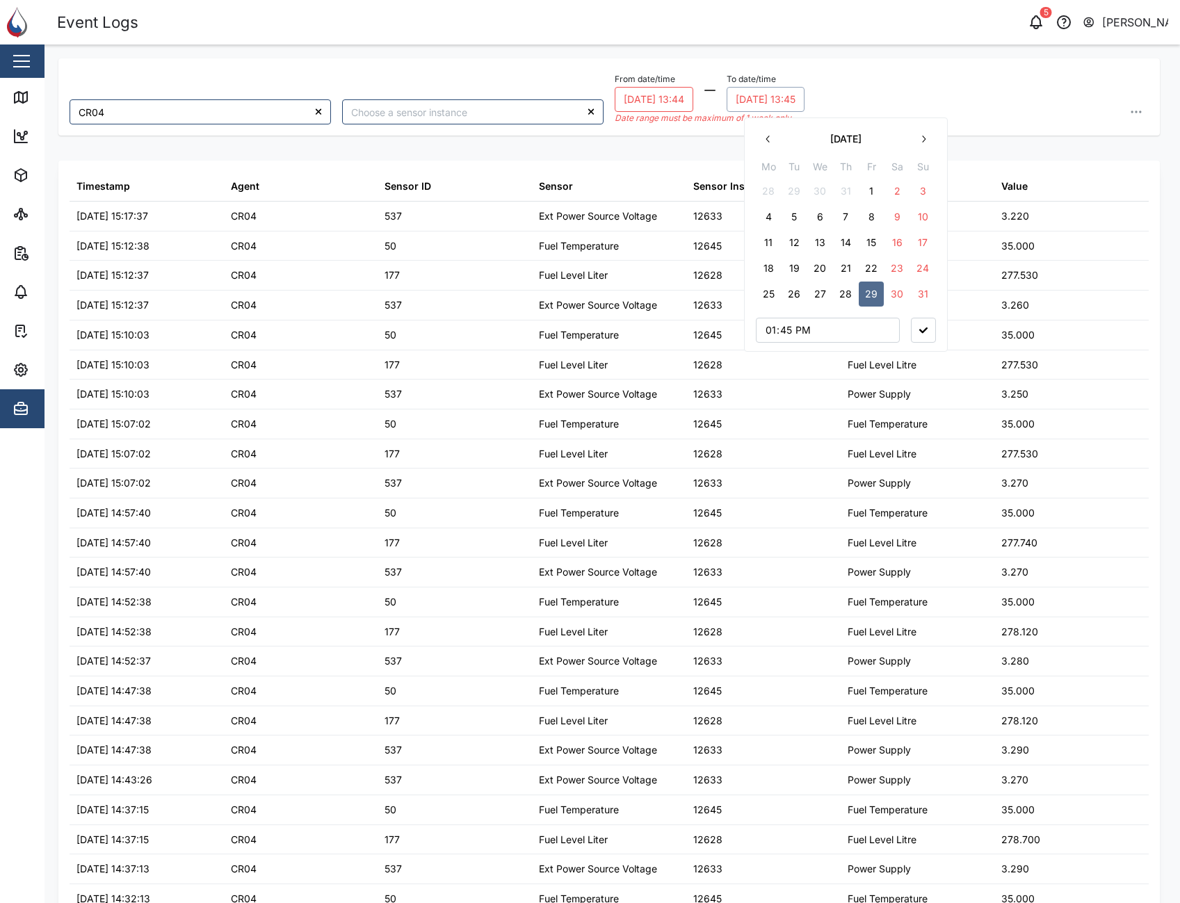
click at [961, 81] on div "From date/time [DATE] 13:44 To date/time [DATE] 13:45 [DATE] Mo Tu We Th Fr Sa …" at bounding box center [882, 97] width 534 height 55
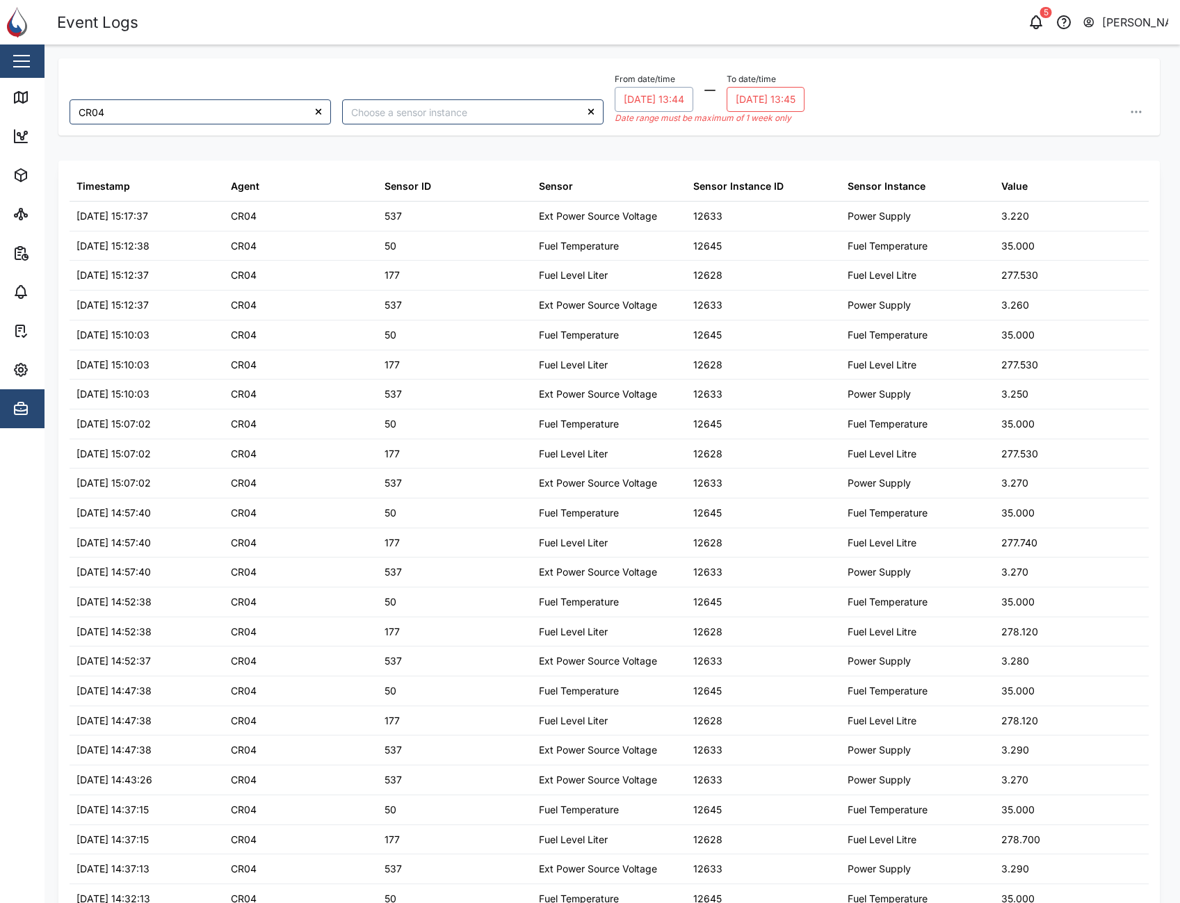
click at [667, 101] on button "[DATE] 13:44" at bounding box center [654, 99] width 79 height 25
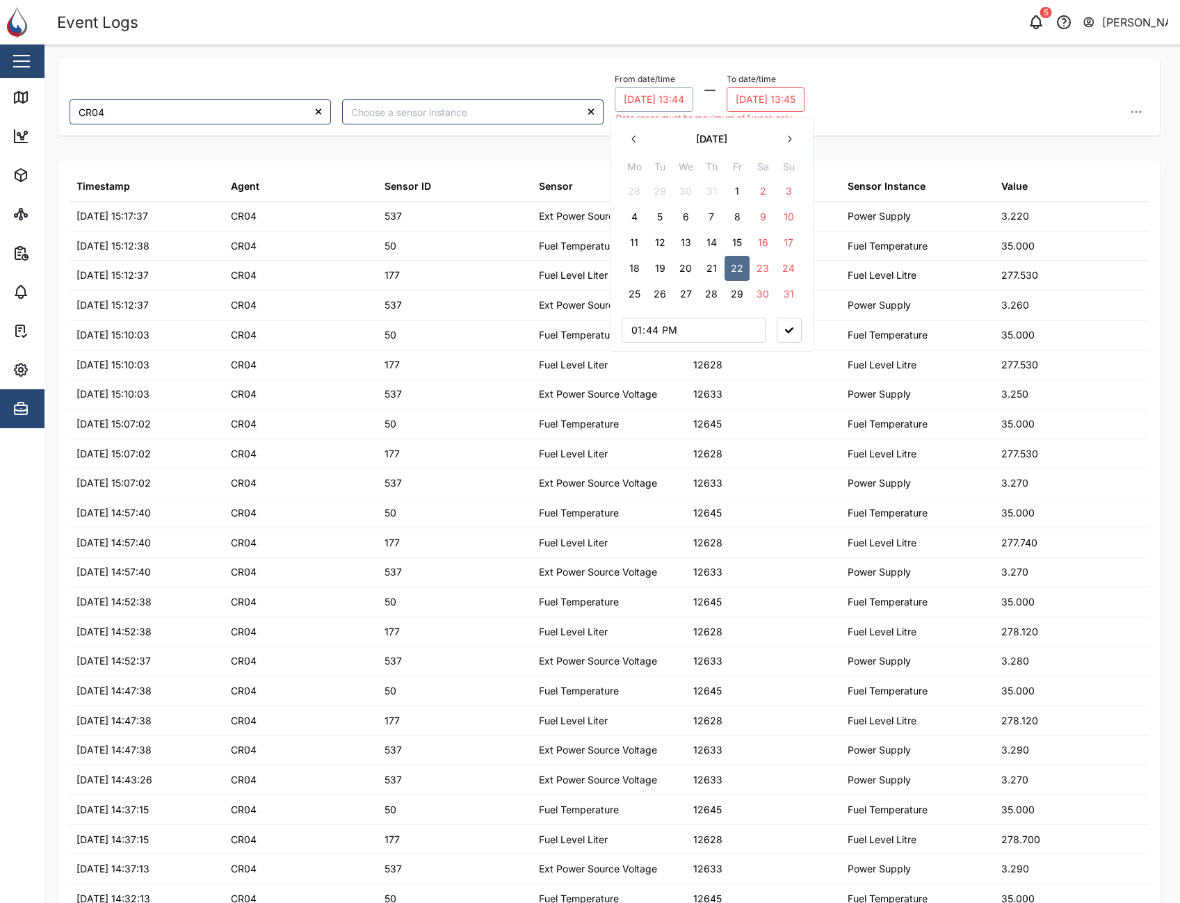
click at [988, 63] on div "CR04 From date/time [DATE] 13:44 [DATE] Mo Tu We Th Fr Sa Su 28 29 30 31 1 2 3 …" at bounding box center [609, 96] width 1102 height 77
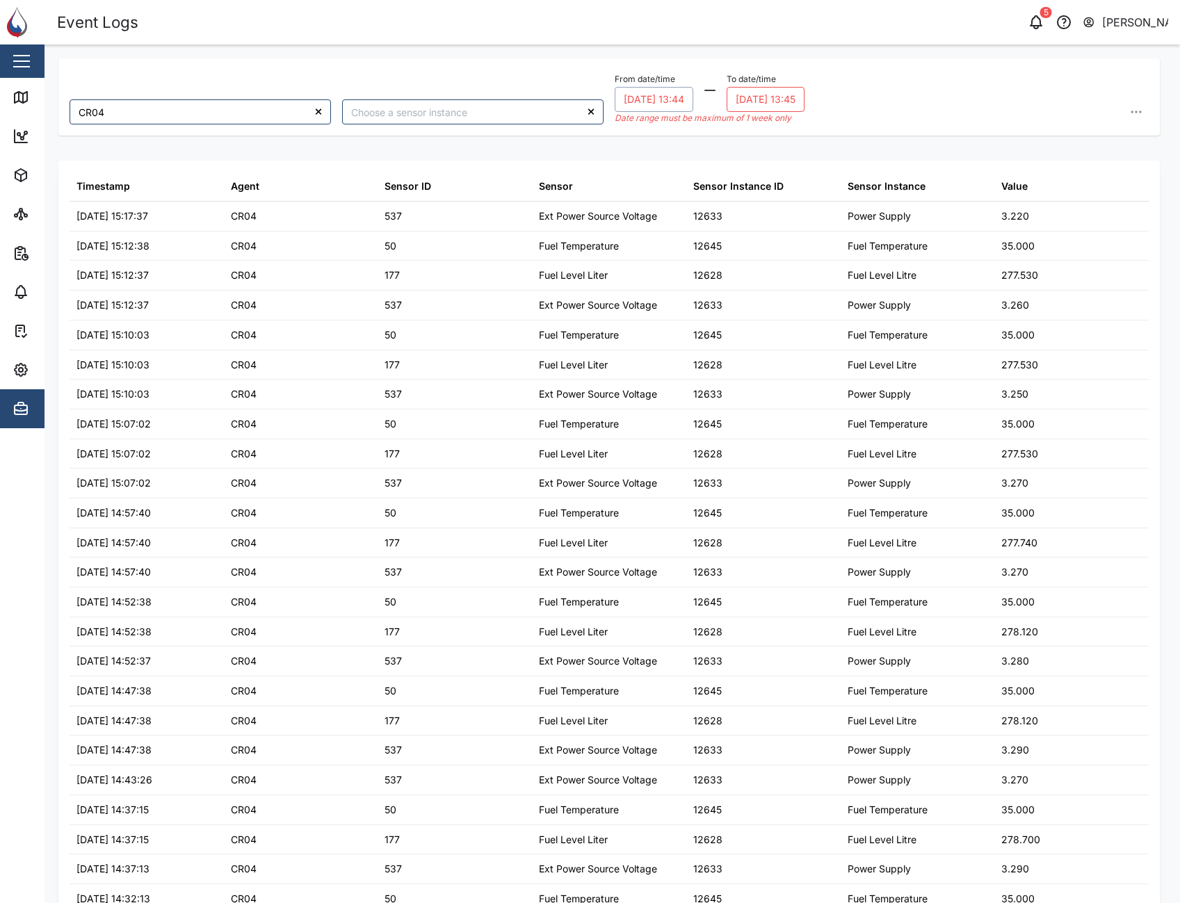
click at [653, 111] on button "[DATE] 13:44" at bounding box center [654, 99] width 79 height 25
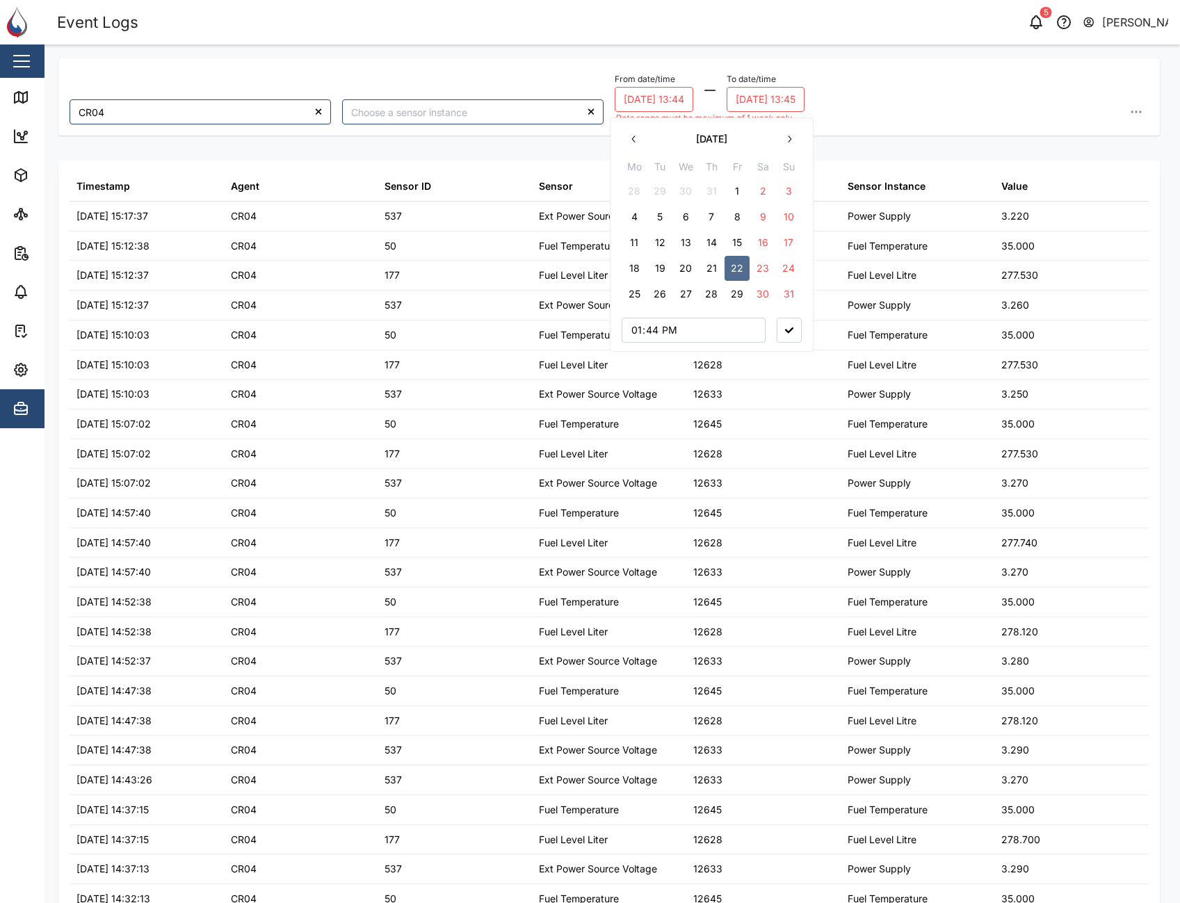
click at [641, 296] on button "25" at bounding box center [634, 294] width 25 height 25
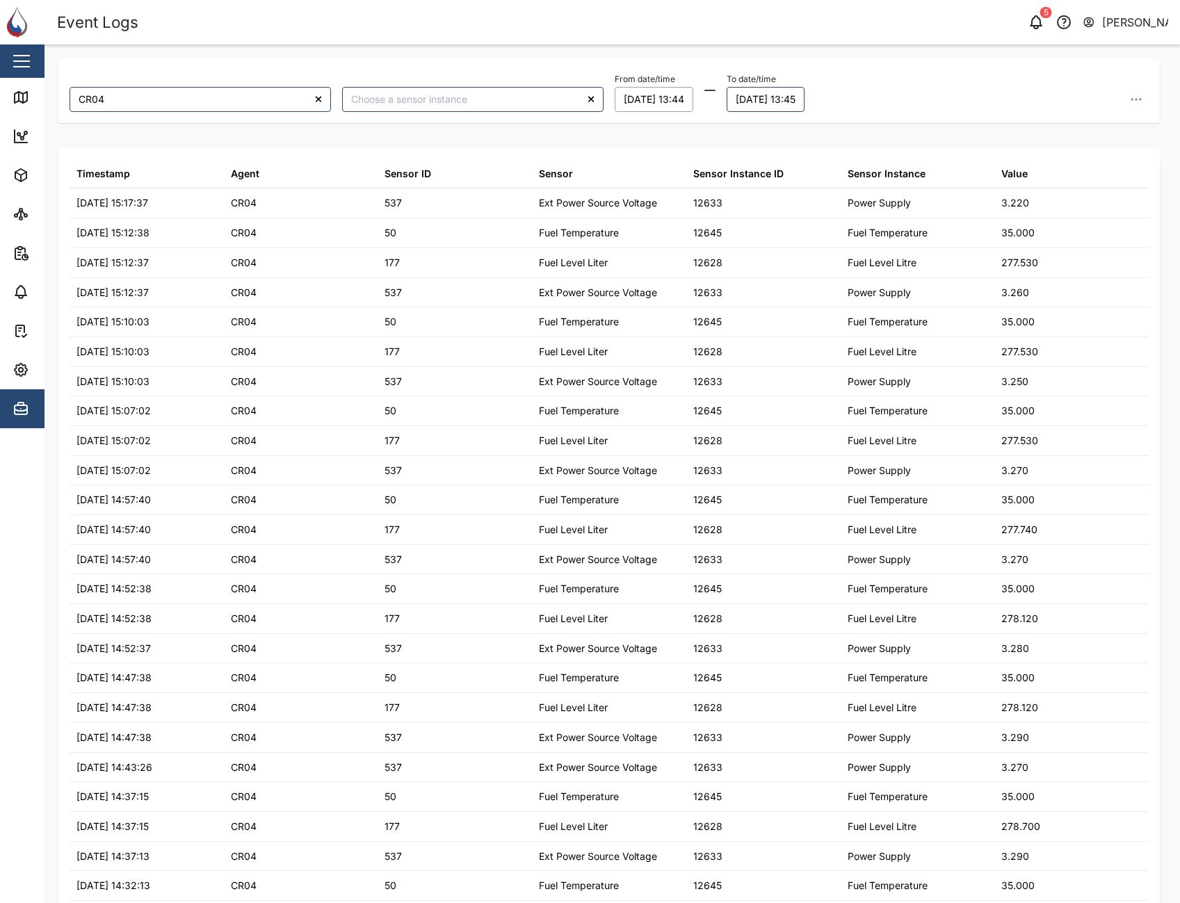
click at [759, 102] on button "[DATE] 13:45" at bounding box center [766, 99] width 78 height 25
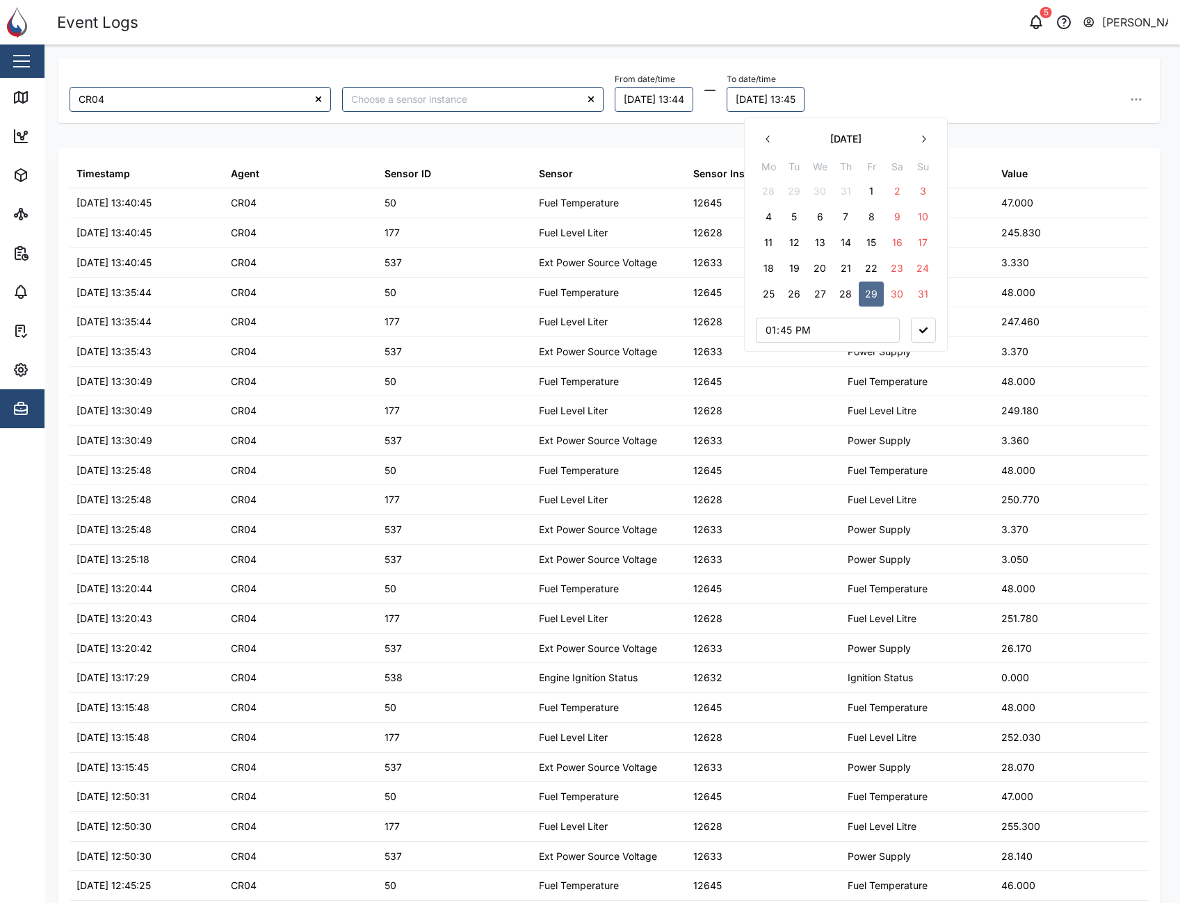
click at [920, 296] on button "31" at bounding box center [922, 294] width 25 height 25
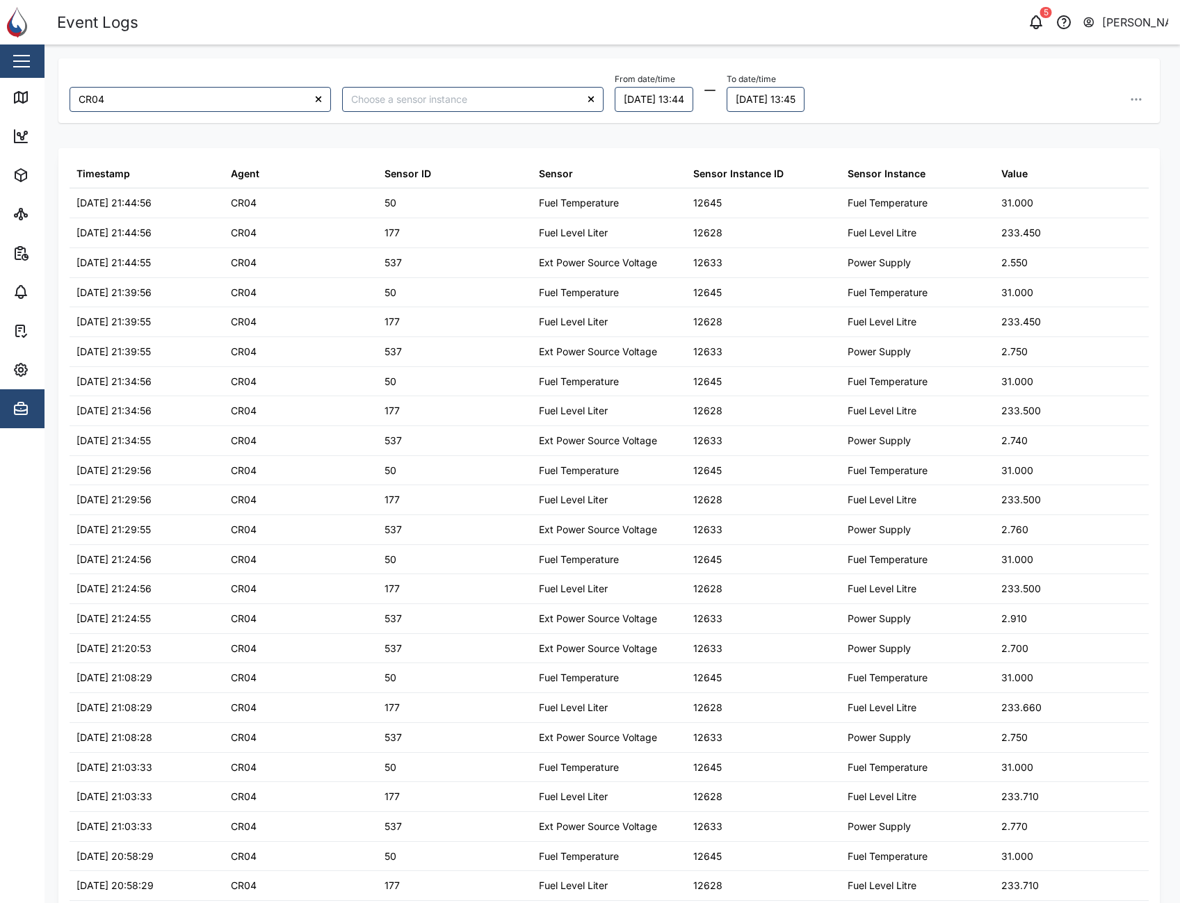
click at [903, 125] on div "CR04 From date/time [DATE] 13:44 To date/time [DATE] 13:45 Timestamp Agent Sens…" at bounding box center [609, 466] width 1102 height 816
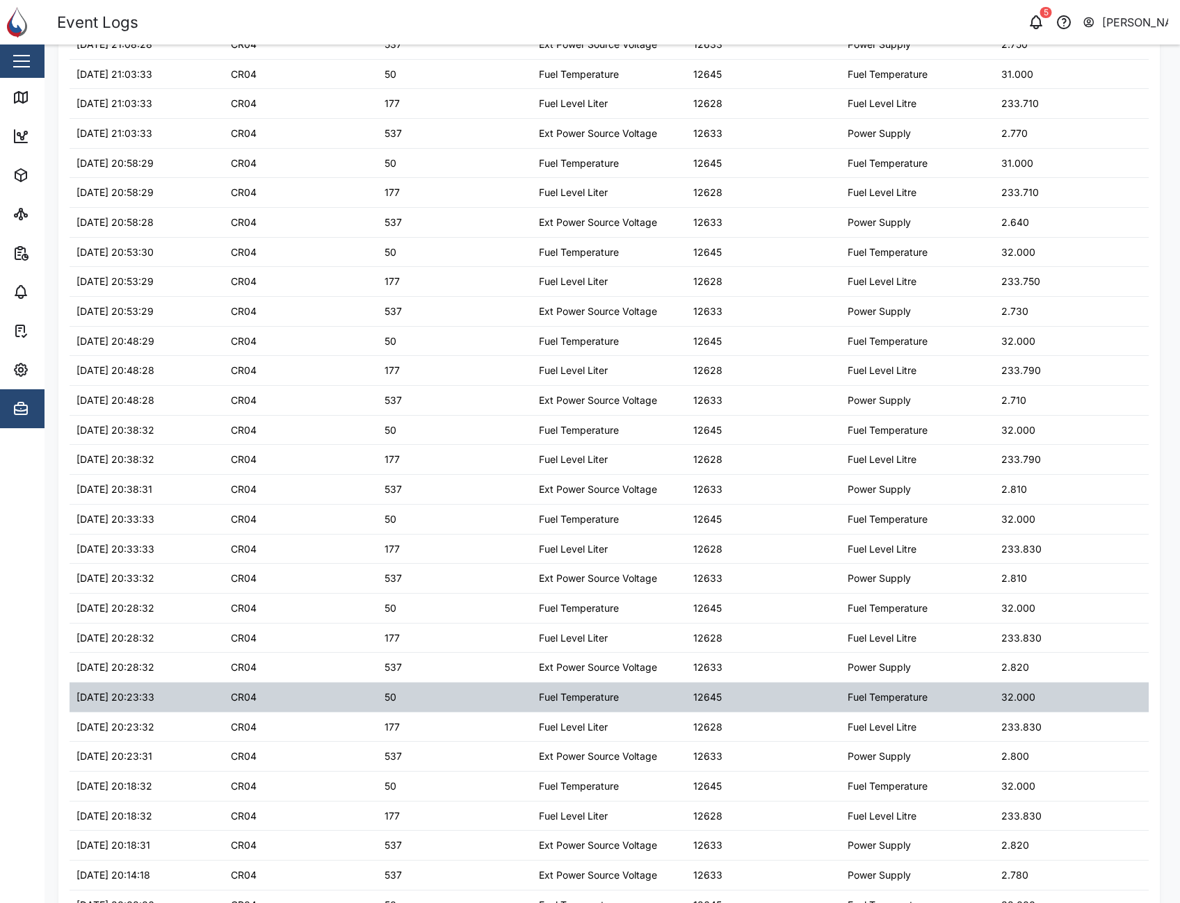
scroll to position [812, 0]
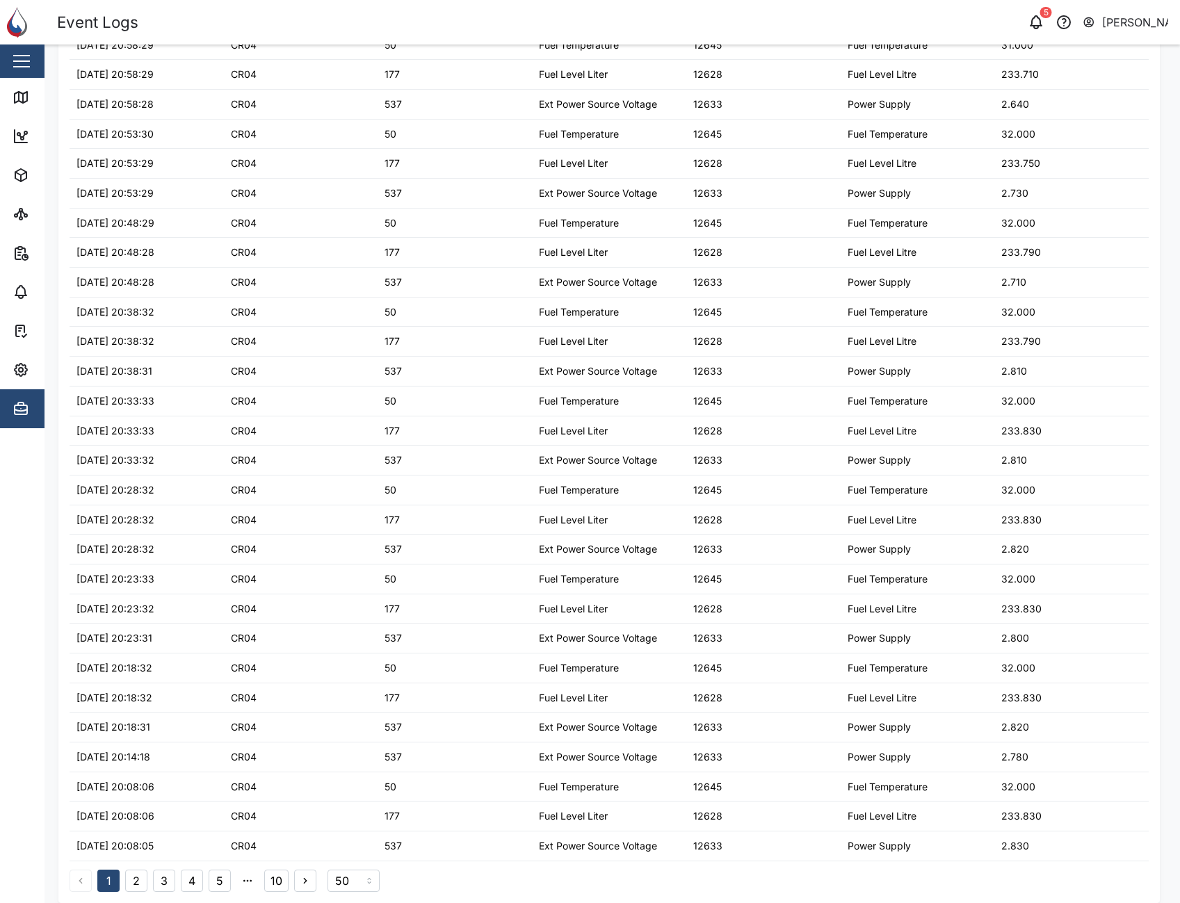
click at [279, 884] on button "10" at bounding box center [276, 881] width 24 height 22
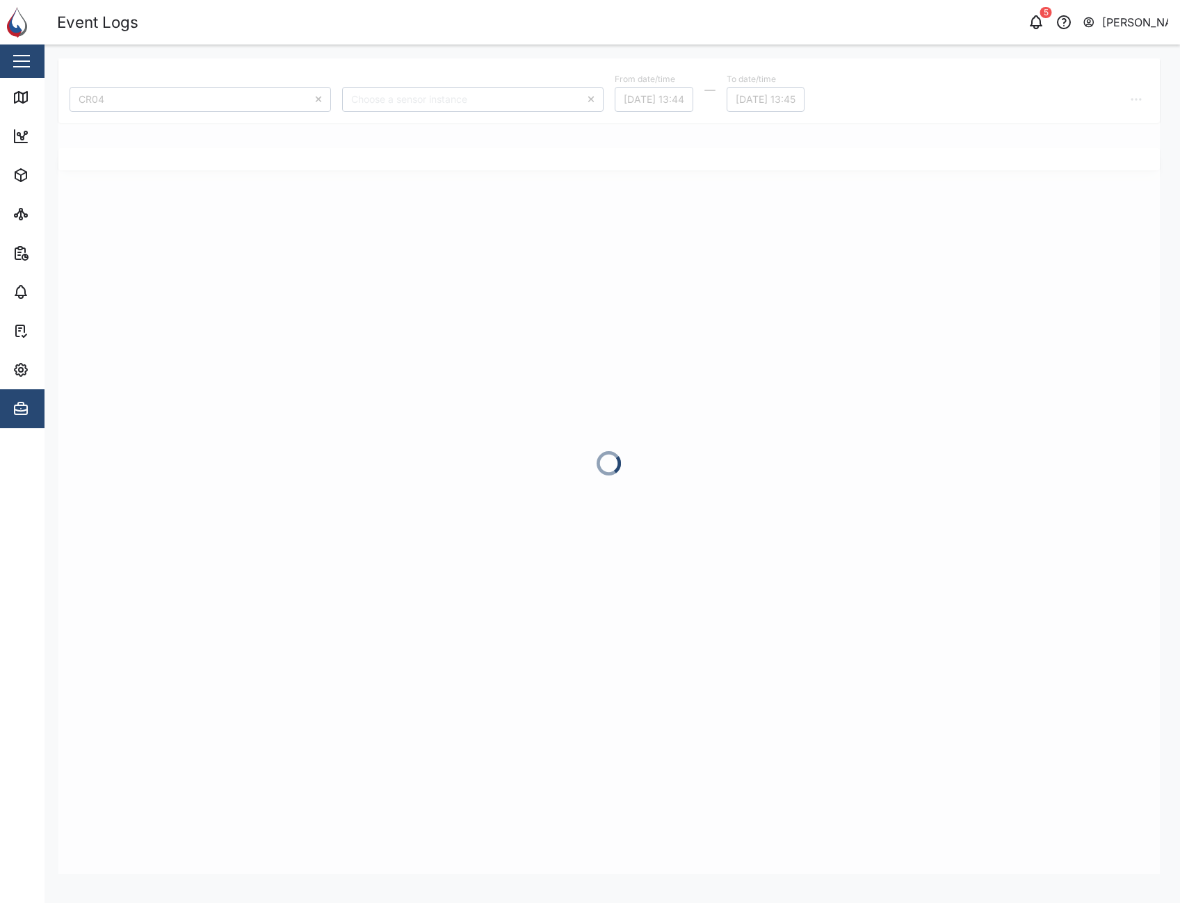
scroll to position [0, 0]
